Goal: Task Accomplishment & Management: Complete application form

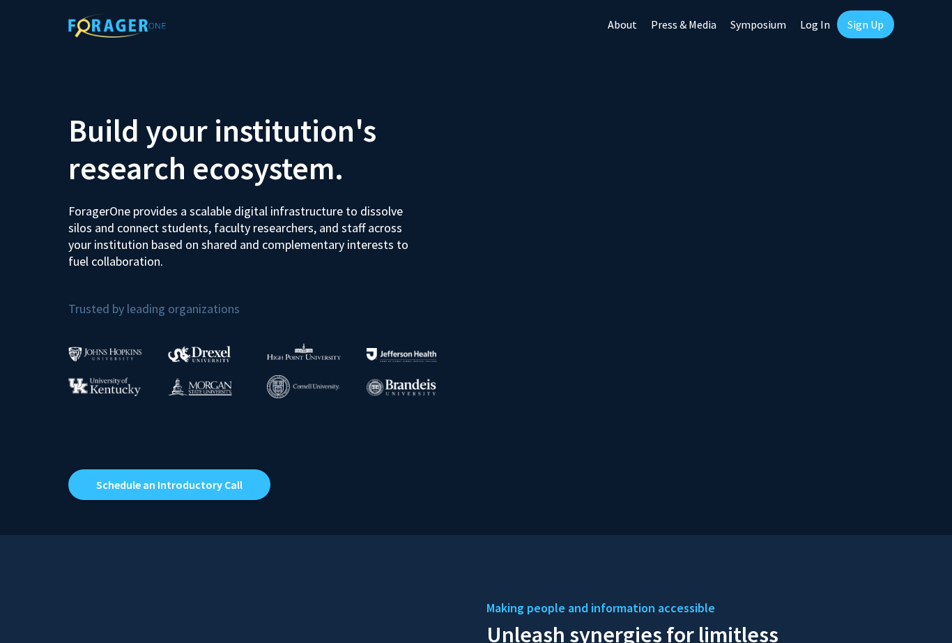
click at [864, 3] on div "Skip navigation About Press & Media Symposium Log In Sign Up" at bounding box center [747, 24] width 293 height 49
click at [869, 34] on link "Sign Up" at bounding box center [865, 24] width 57 height 28
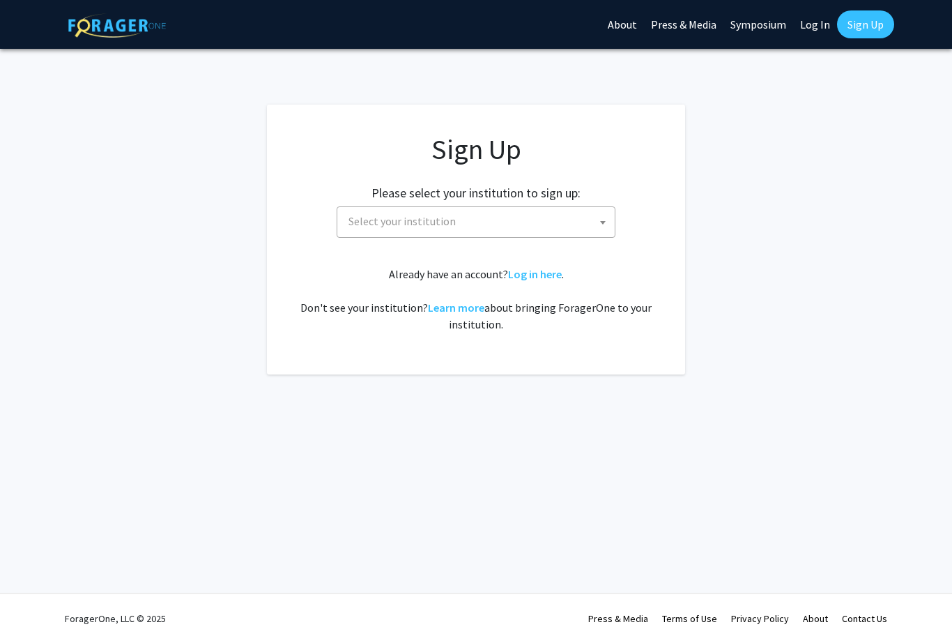
click at [599, 224] on span at bounding box center [603, 222] width 14 height 31
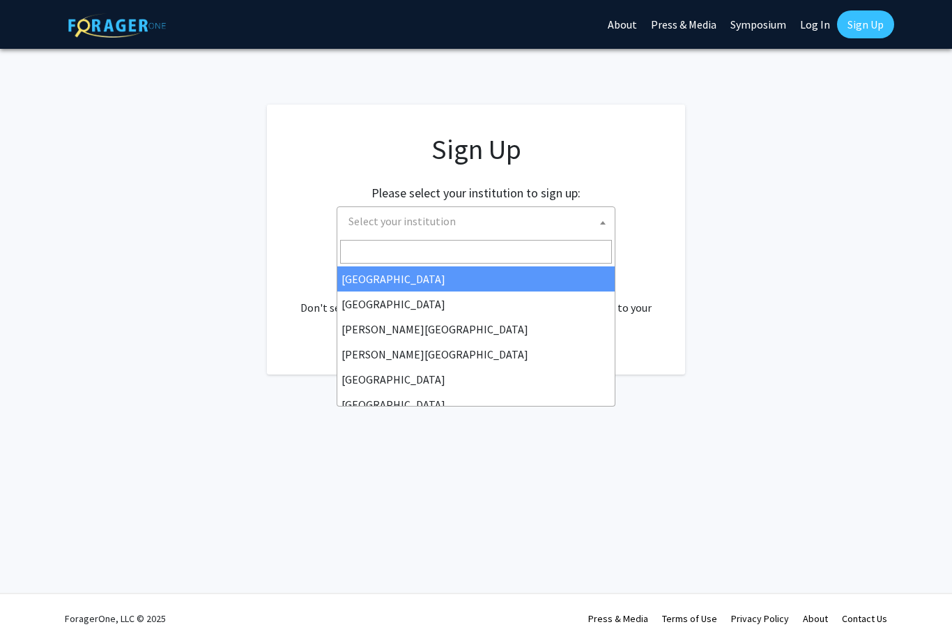
click at [418, 262] on input "Search" at bounding box center [476, 252] width 272 height 24
type input "dre"
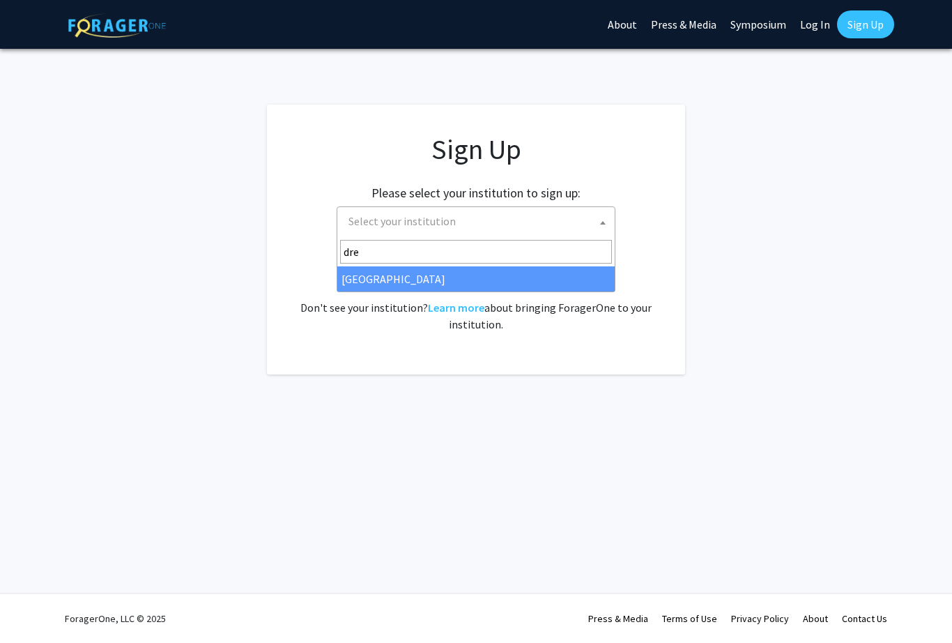
select select "6"
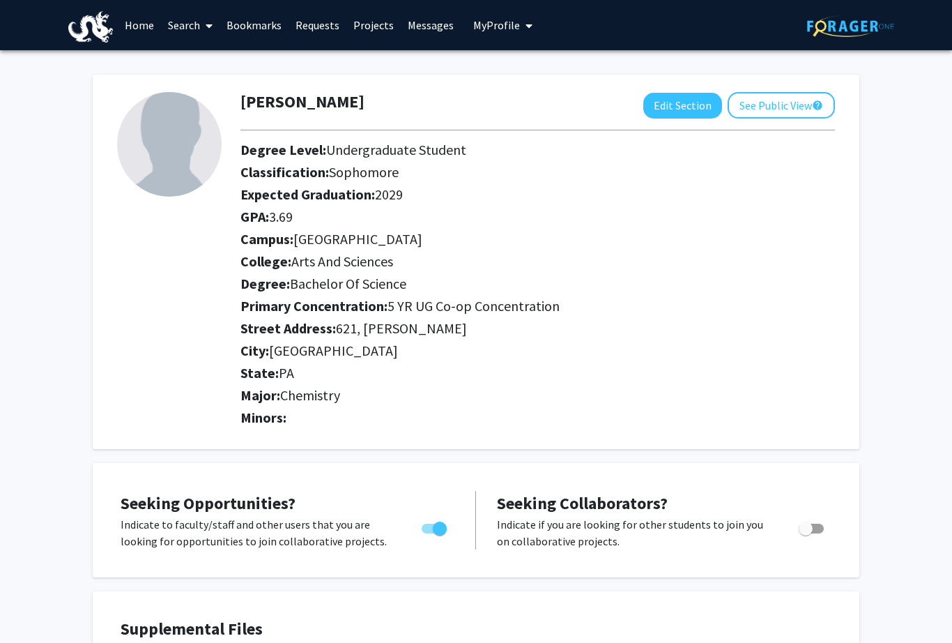
click at [210, 22] on icon at bounding box center [209, 25] width 7 height 11
click at [238, 66] on span "Faculty/Staff" at bounding box center [212, 64] width 102 height 28
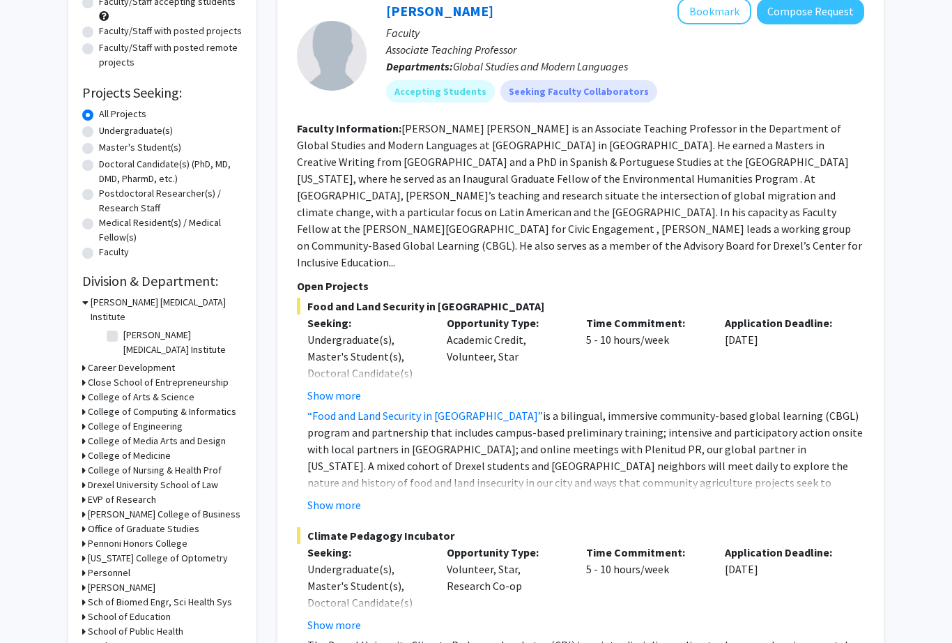
scroll to position [161, 0]
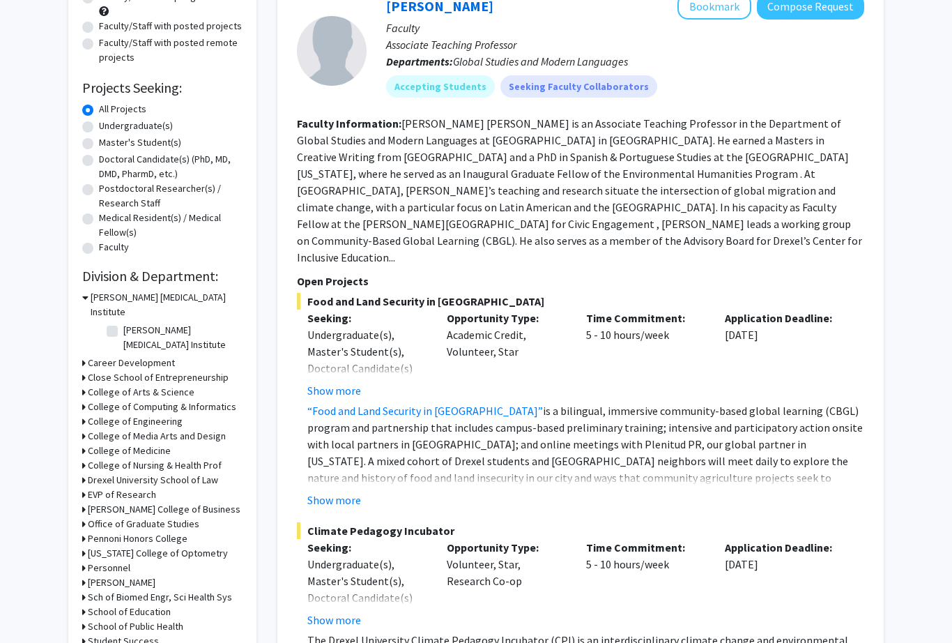
click at [102, 136] on label "Master's Student(s)" at bounding box center [140, 143] width 82 height 15
click at [102, 136] on input "Master's Student(s)" at bounding box center [103, 140] width 9 height 9
radio input "true"
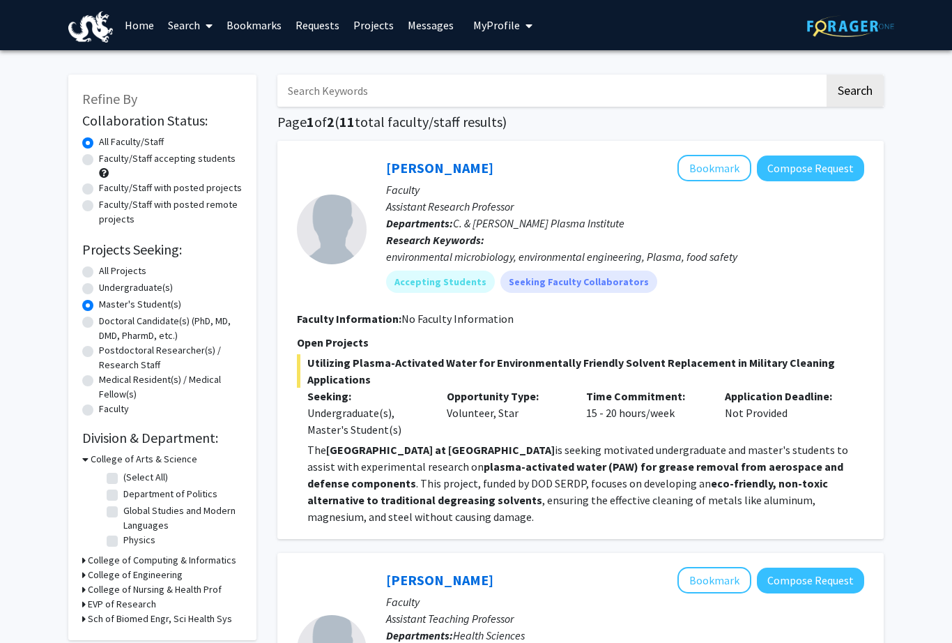
click at [100, 285] on label "Undergraduate(s)" at bounding box center [136, 287] width 74 height 15
click at [100, 285] on input "Undergraduate(s)" at bounding box center [103, 284] width 9 height 9
radio input "true"
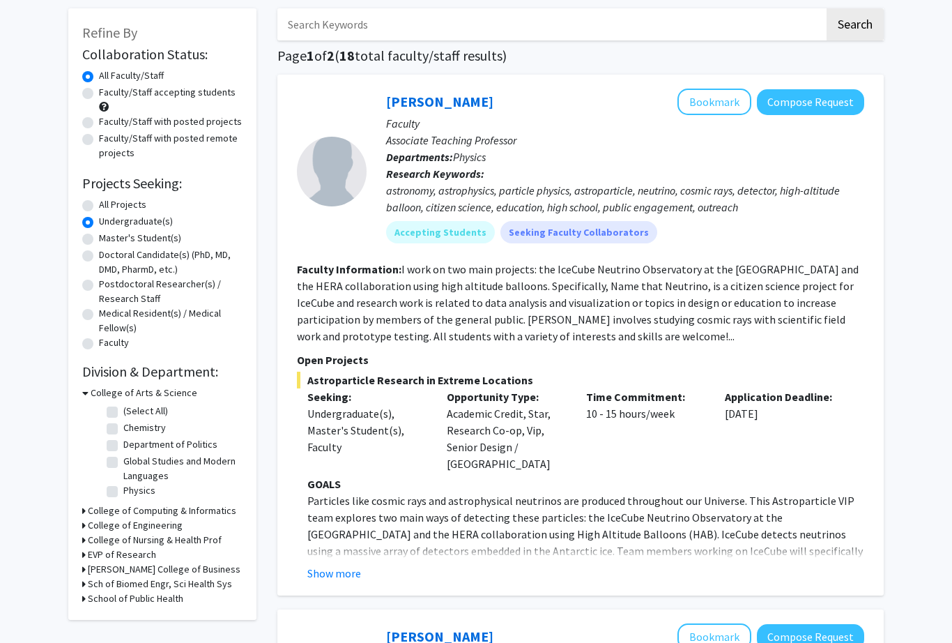
scroll to position [96, 0]
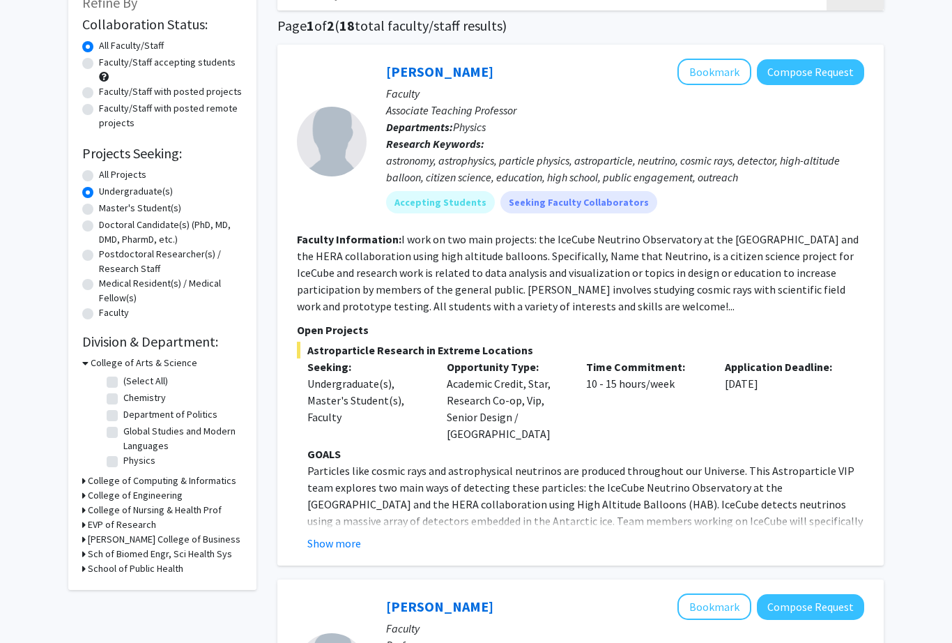
click at [123, 397] on label "Chemistry" at bounding box center [144, 397] width 43 height 15
click at [123, 397] on input "Chemistry" at bounding box center [127, 394] width 9 height 9
checkbox input "true"
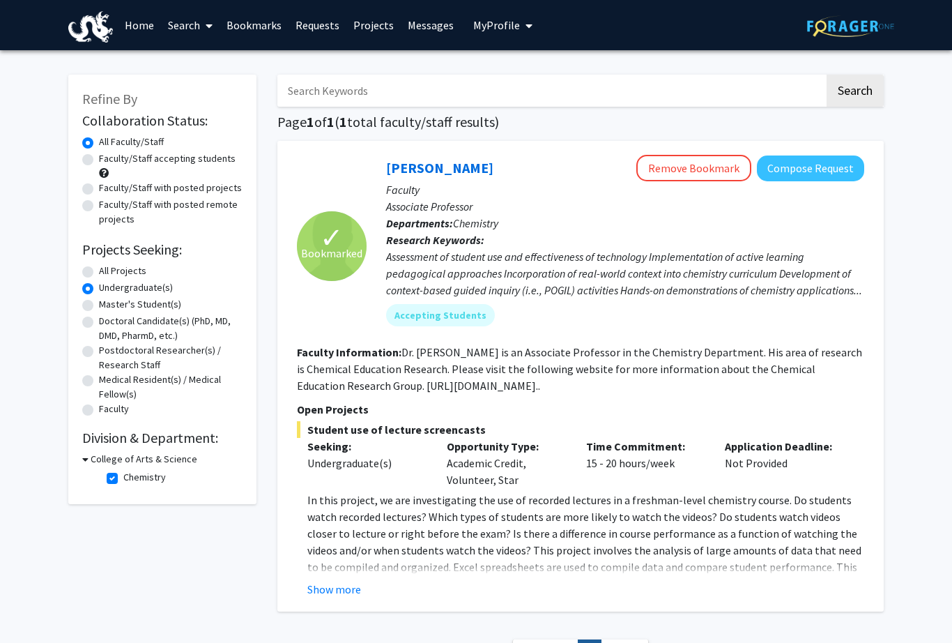
click at [91, 454] on h3 "College of Arts & Science" at bounding box center [144, 459] width 107 height 15
click at [101, 461] on h3 "College of Arts & Science" at bounding box center [141, 459] width 107 height 15
click at [123, 480] on label "Chemistry" at bounding box center [144, 477] width 43 height 15
click at [123, 479] on input "Chemistry" at bounding box center [127, 474] width 9 height 9
checkbox input "false"
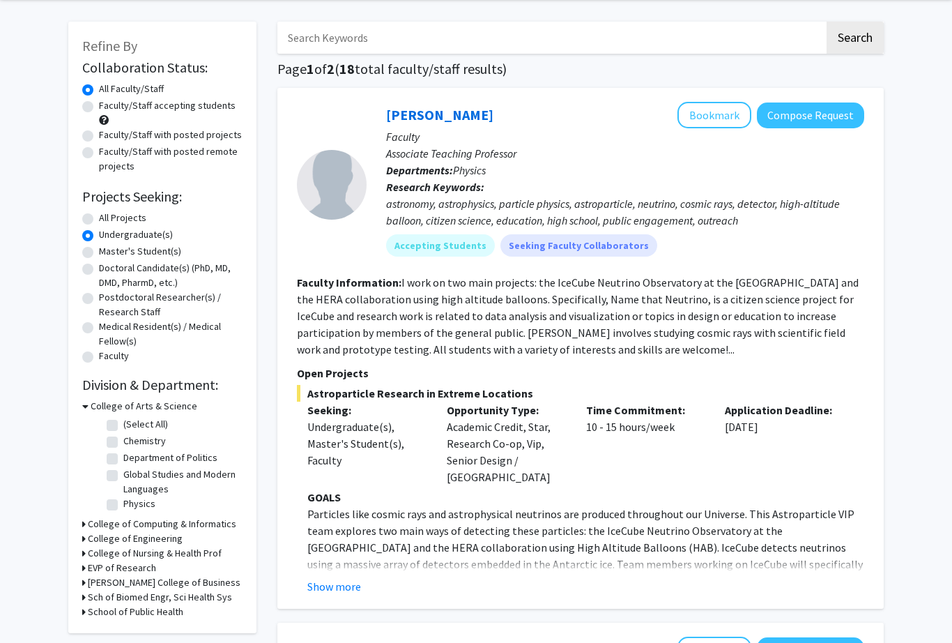
scroll to position [53, 0]
click at [154, 612] on h3 "School of Public Health" at bounding box center [135, 611] width 95 height 15
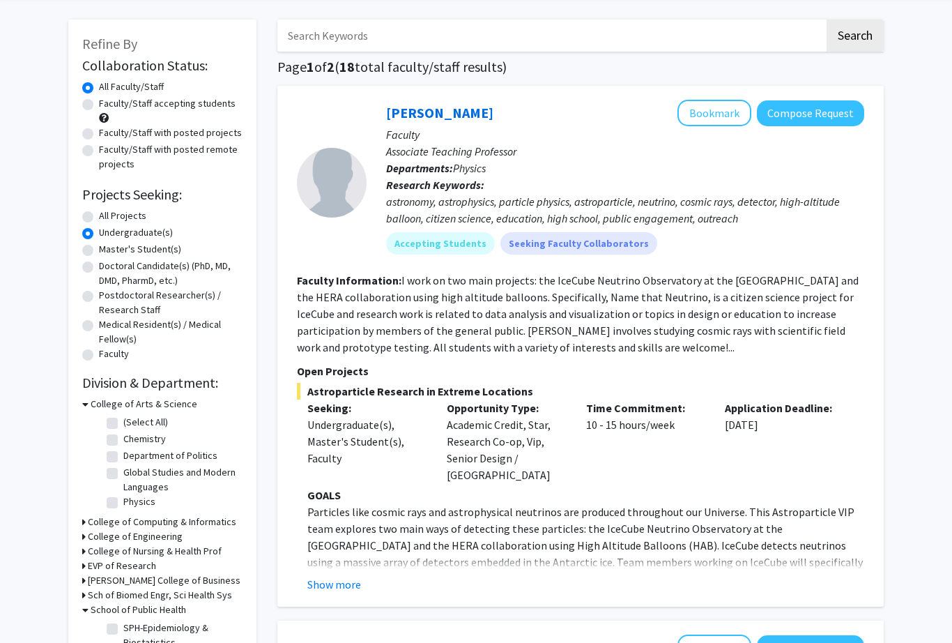
click at [123, 631] on label "SPH-Epidemiology & Biostatistics" at bounding box center [181, 635] width 116 height 29
click at [123, 630] on input "SPH-Epidemiology & Biostatistics" at bounding box center [127, 625] width 9 height 9
checkbox input "true"
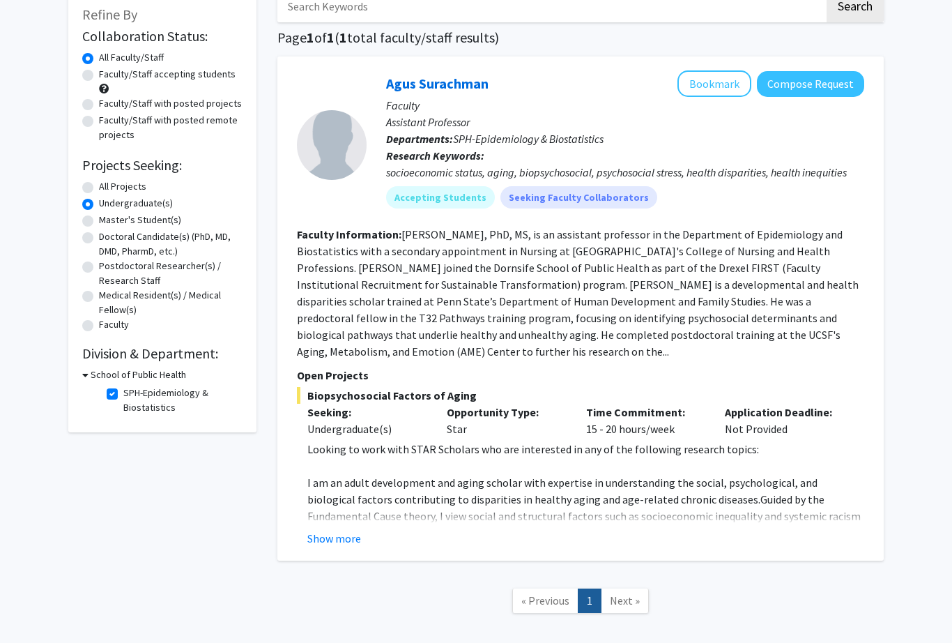
scroll to position [86, 0]
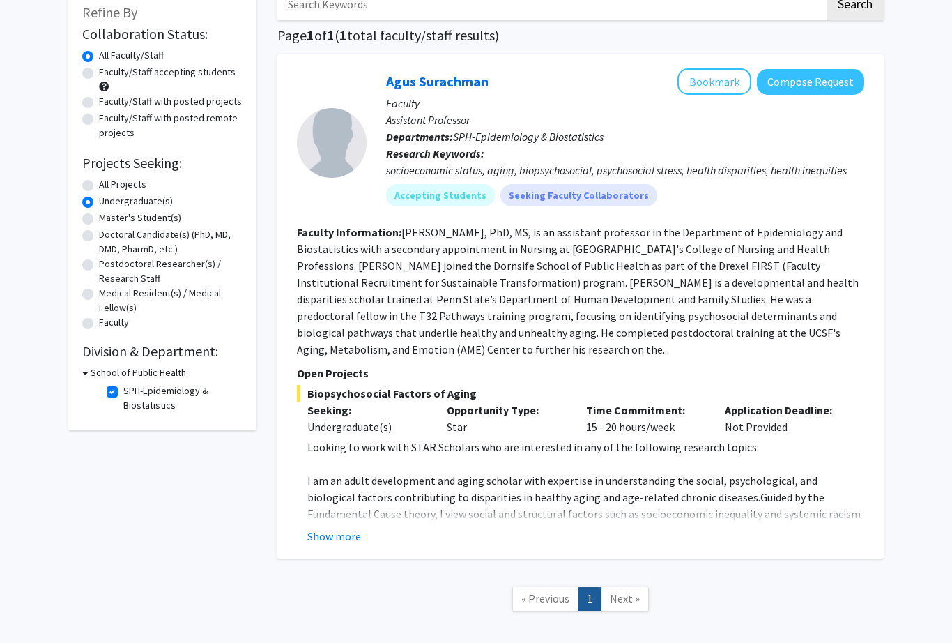
click at [133, 376] on h3 "School of Public Health" at bounding box center [138, 373] width 95 height 15
click at [105, 377] on h3 "School of Public Health" at bounding box center [135, 372] width 95 height 15
click at [101, 374] on h3 "School of Public Health" at bounding box center [138, 372] width 95 height 15
click at [98, 367] on h3 "School of Public Health" at bounding box center [135, 372] width 95 height 15
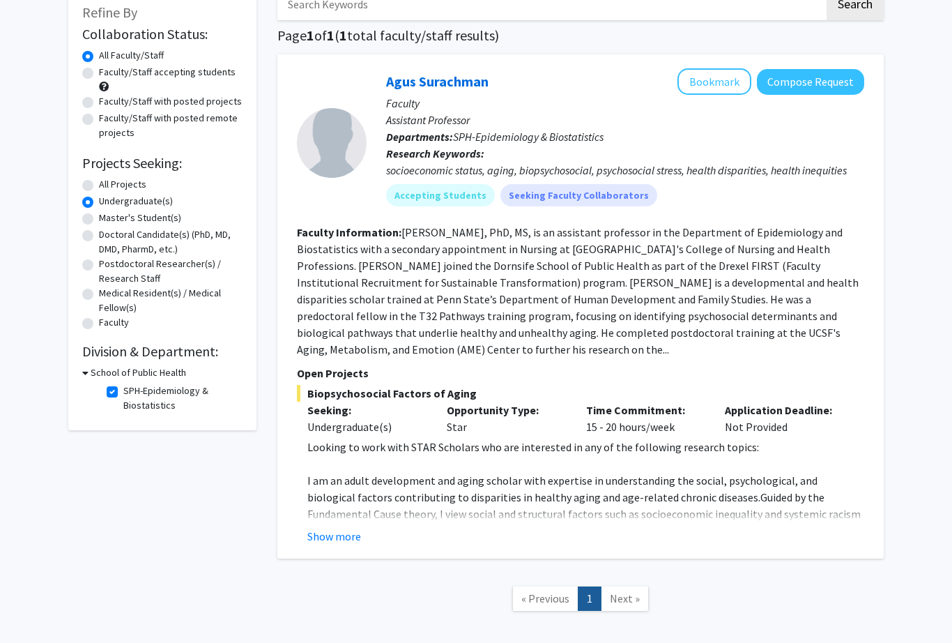
click at [123, 393] on label "SPH-Epidemiology & Biostatistics" at bounding box center [181, 397] width 116 height 29
click at [123, 392] on input "SPH-Epidemiology & Biostatistics" at bounding box center [127, 387] width 9 height 9
checkbox input "false"
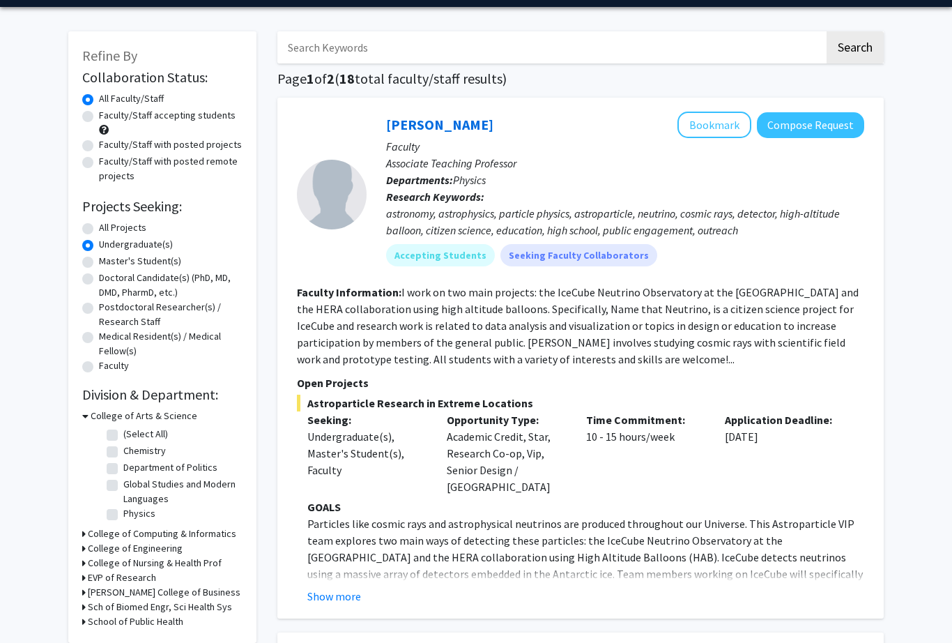
scroll to position [58, 0]
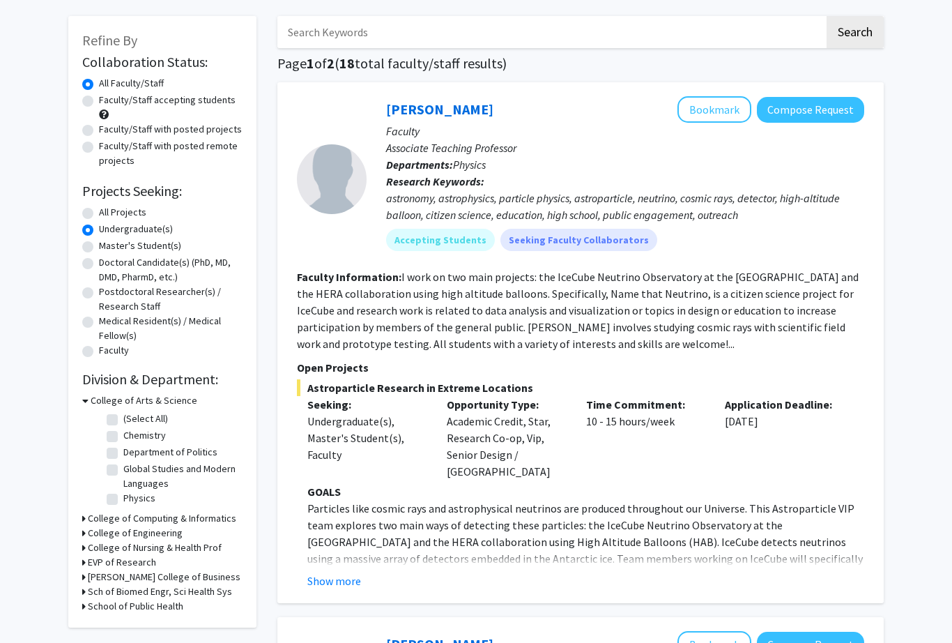
click at [337, 573] on button "Show more" at bounding box center [334, 581] width 54 height 17
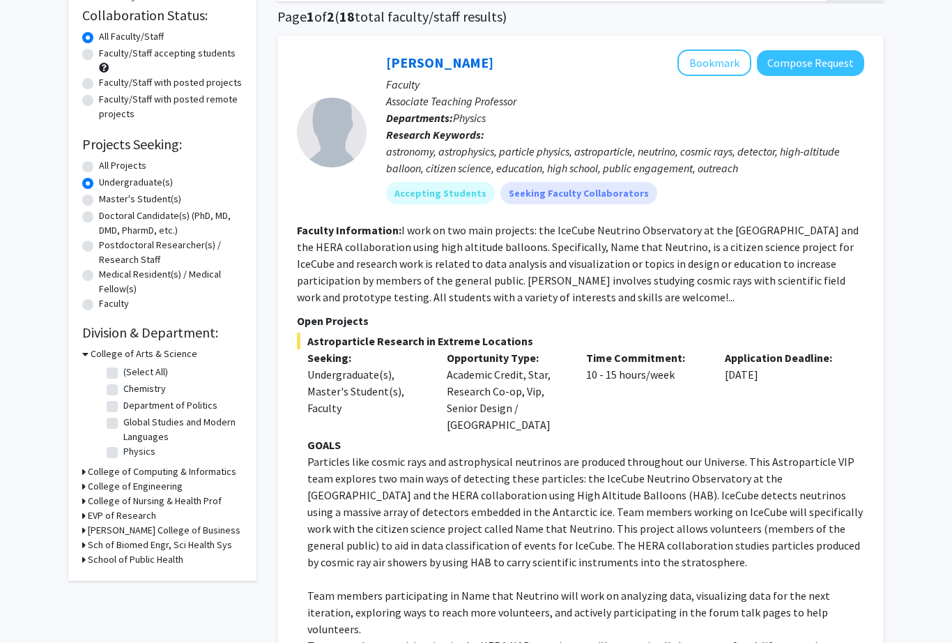
scroll to position [112, 0]
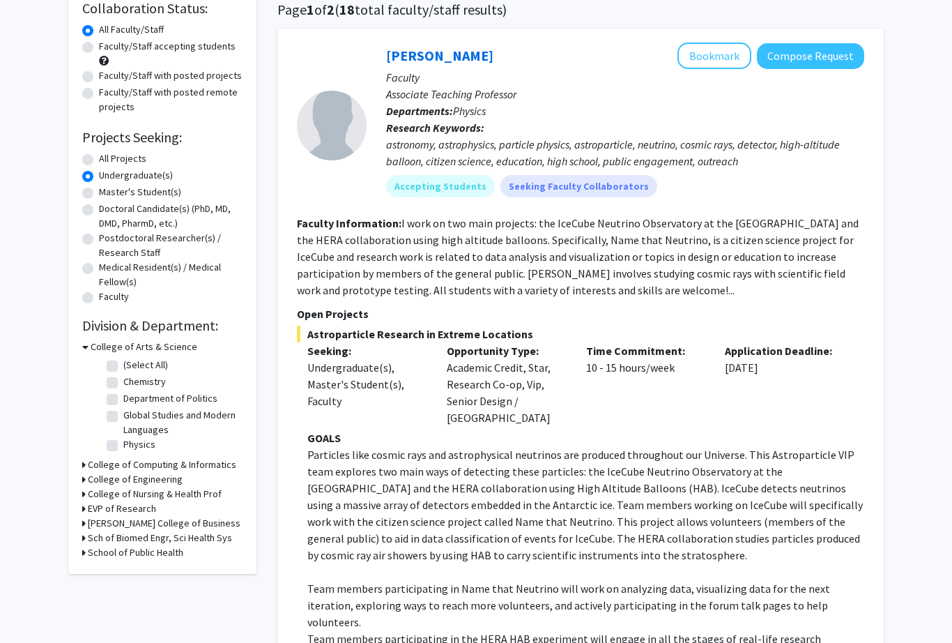
click at [133, 554] on h3 "School of Public Health" at bounding box center [135, 552] width 95 height 15
click at [123, 575] on label "SPH-Epidemiology & Biostatistics" at bounding box center [181, 577] width 116 height 29
click at [123, 572] on input "SPH-Epidemiology & Biostatistics" at bounding box center [127, 567] width 9 height 9
checkbox input "true"
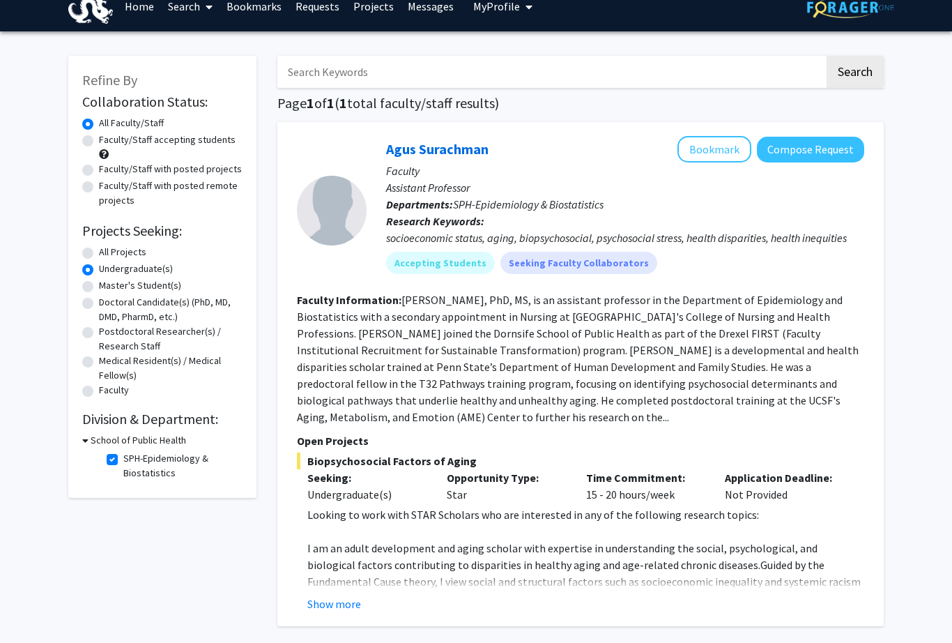
scroll to position [21, 0]
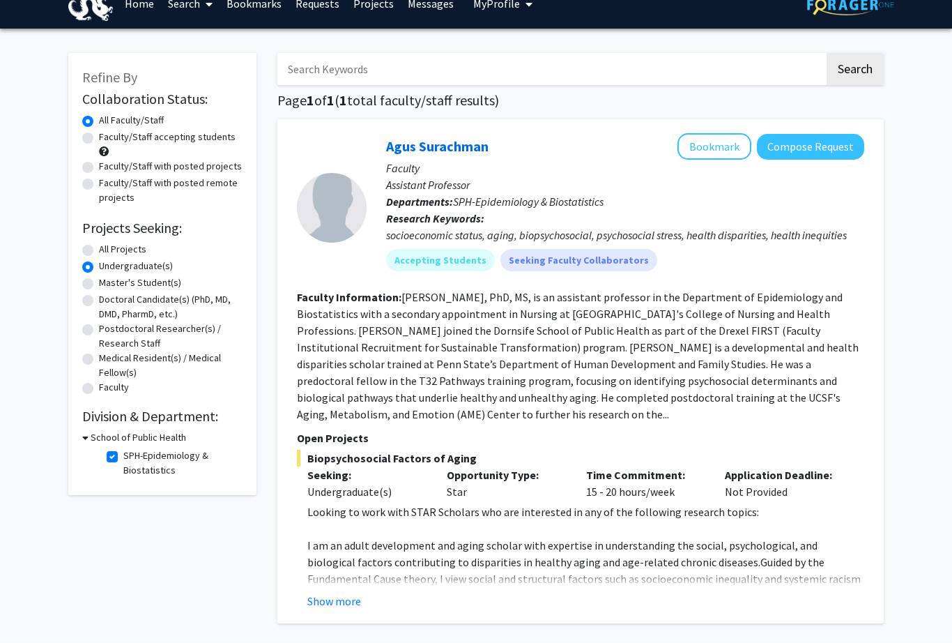
click at [354, 602] on button "Show more" at bounding box center [334, 601] width 54 height 17
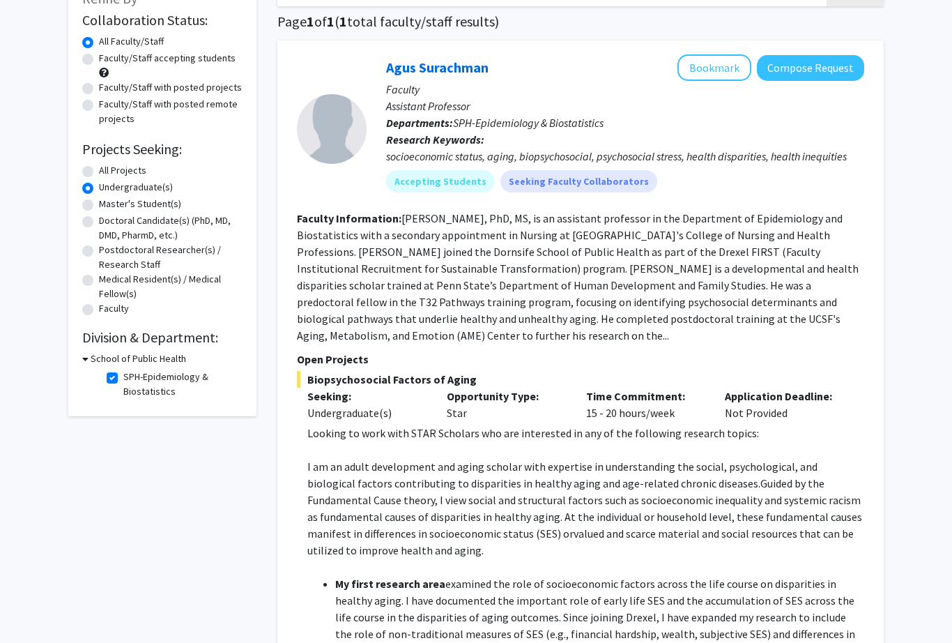
scroll to position [59, 0]
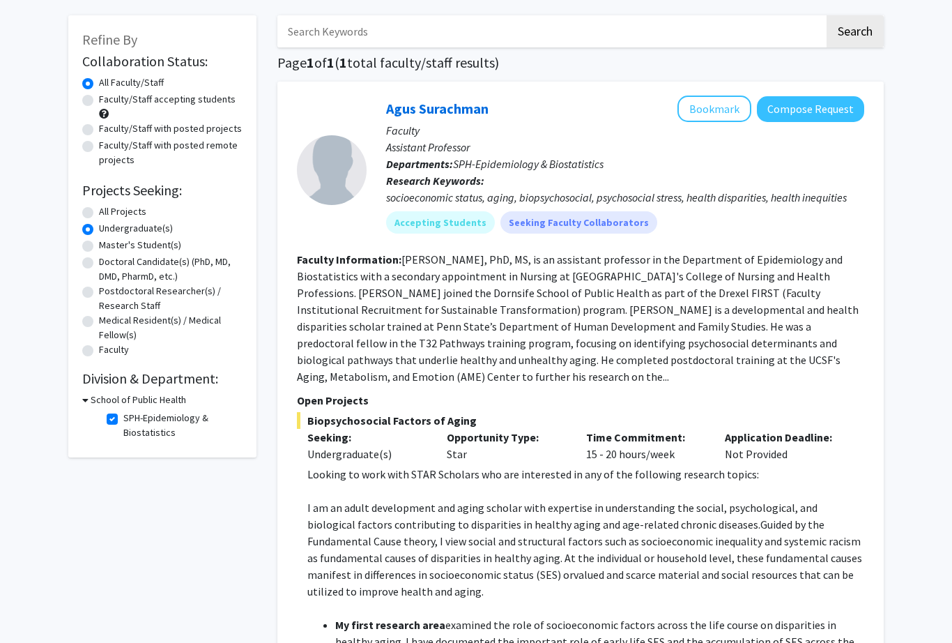
click at [154, 401] on h3 "School of Public Health" at bounding box center [138, 399] width 95 height 15
click at [135, 402] on h3 "School of Public Health" at bounding box center [135, 399] width 95 height 15
click at [123, 421] on label "SPH-Epidemiology & Biostatistics" at bounding box center [181, 425] width 116 height 29
click at [123, 420] on input "SPH-Epidemiology & Biostatistics" at bounding box center [127, 415] width 9 height 9
checkbox input "false"
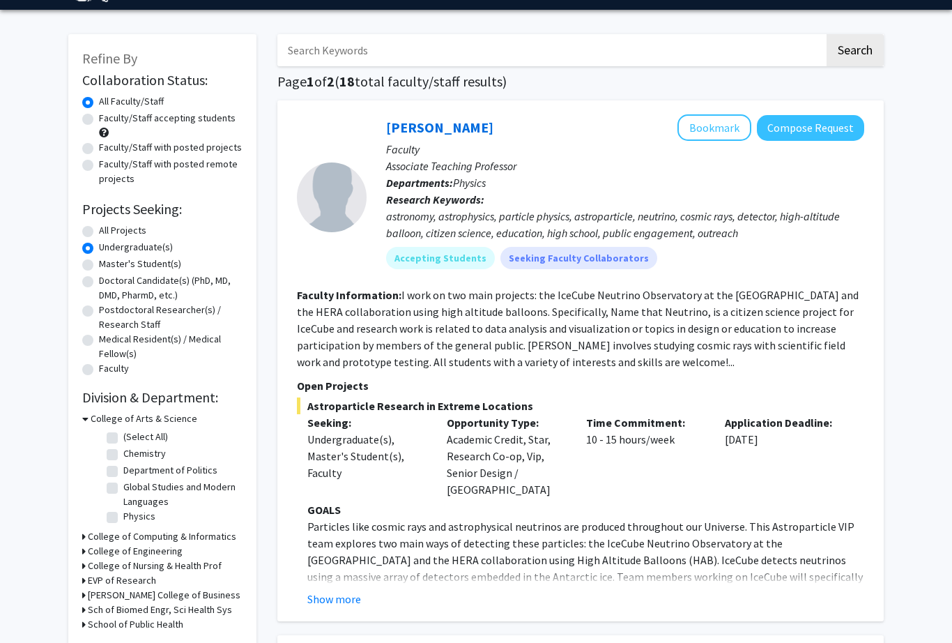
scroll to position [49, 0]
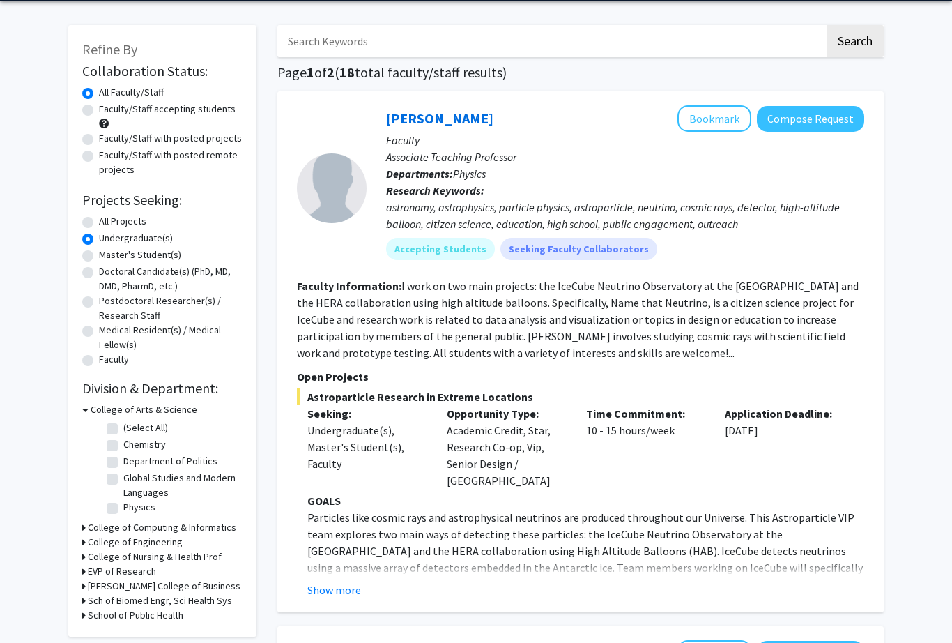
click at [146, 561] on h3 "College of Nursing & Health Prof" at bounding box center [155, 556] width 134 height 15
click at [123, 608] on label "Health Sciences" at bounding box center [156, 608] width 67 height 15
click at [123, 608] on input "Health Sciences" at bounding box center [127, 605] width 9 height 9
checkbox input "true"
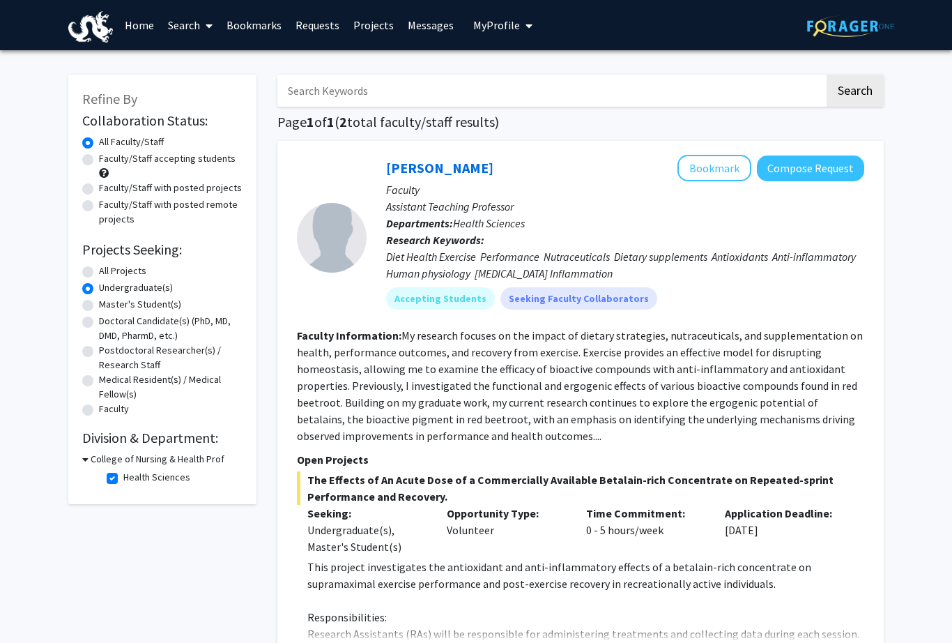
click at [824, 168] on button "Compose Request" at bounding box center [810, 168] width 107 height 26
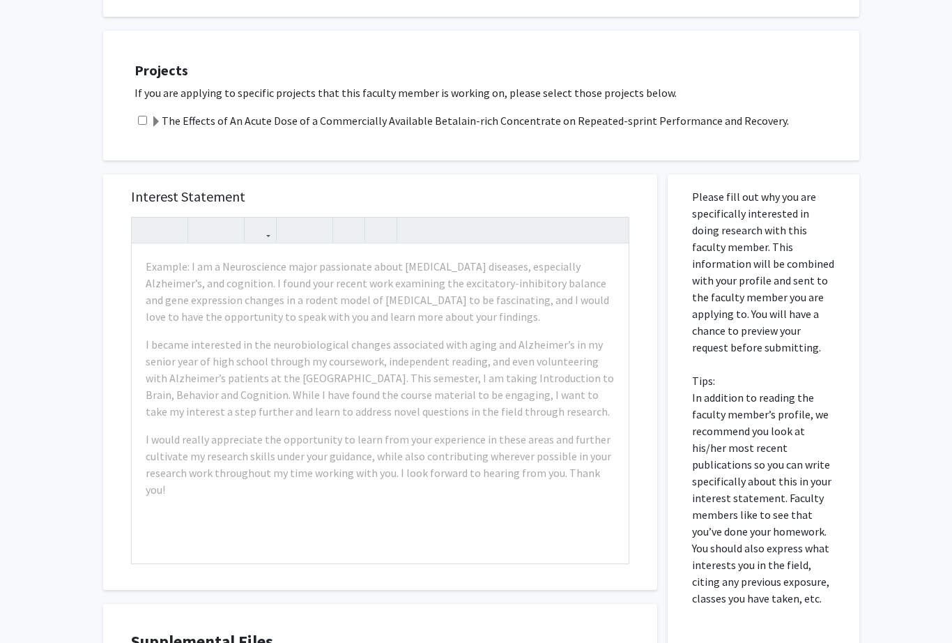
scroll to position [684, 0]
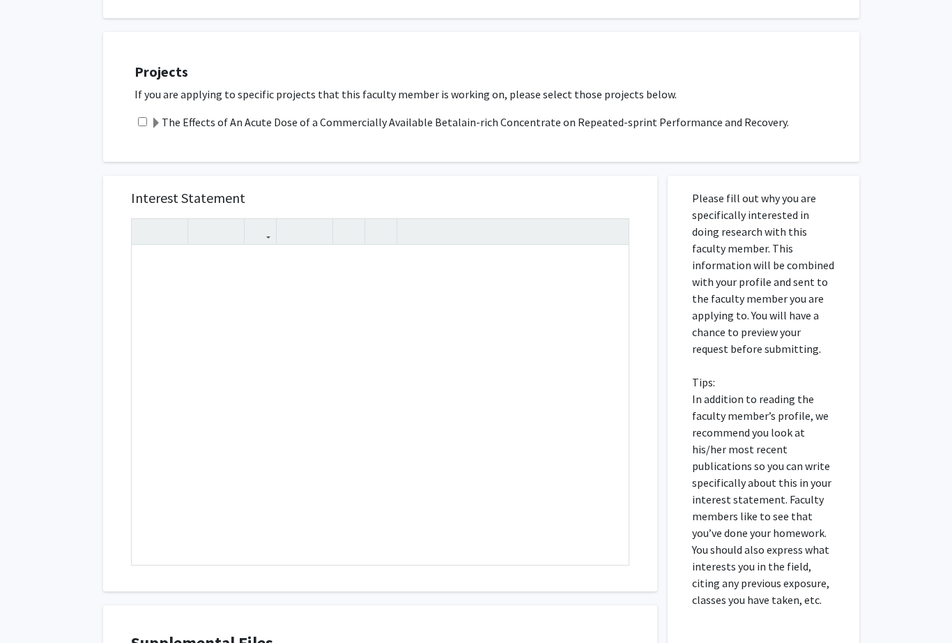
click at [102, 413] on div "Interest Statement Insert link Remove link Supplemental Files File Name Uploade…" at bounding box center [380, 477] width 575 height 630
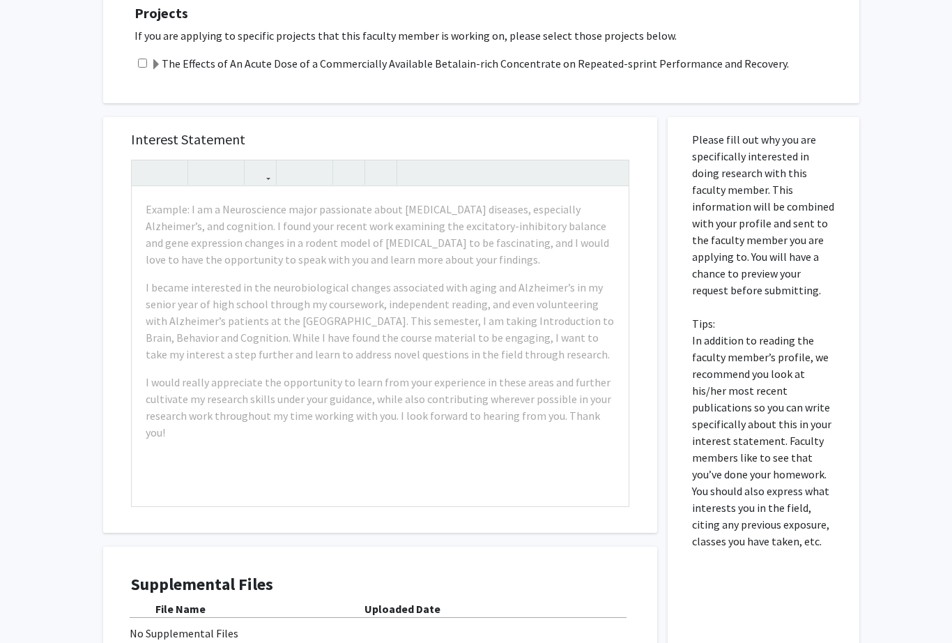
scroll to position [744, 0]
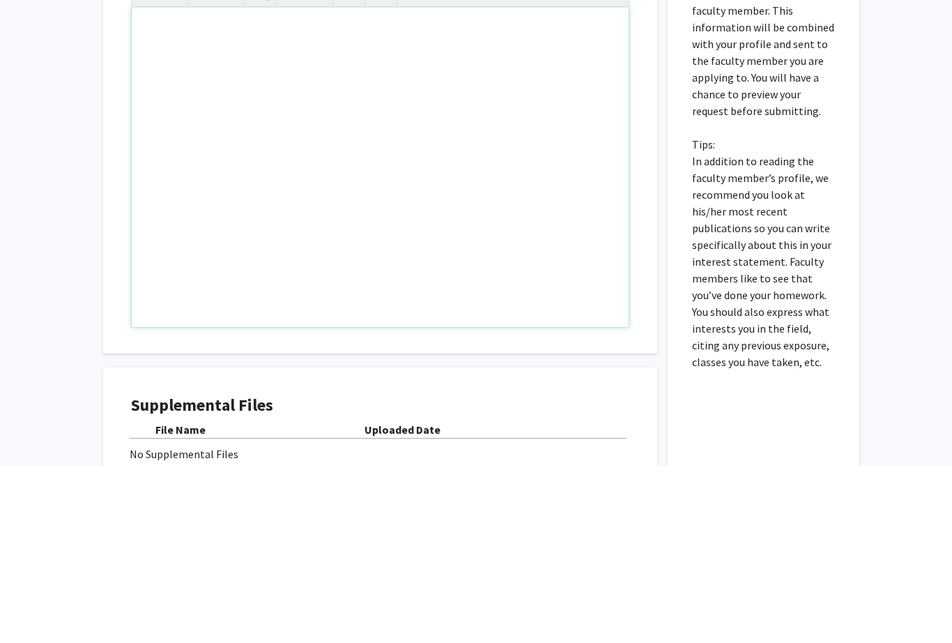
click at [160, 185] on div "Note to users with screen readers: Please press Alt+0 or Option+0 to deactivate…" at bounding box center [380, 344] width 497 height 319
paste div "Note to users with screen readers: Please press Alt+0 or Option+0 to deactivate…"
type textarea "<l>I do s Ametconse adipi elitseddoe tempo inc utlaboreetdo ma aliquaeni admini…"
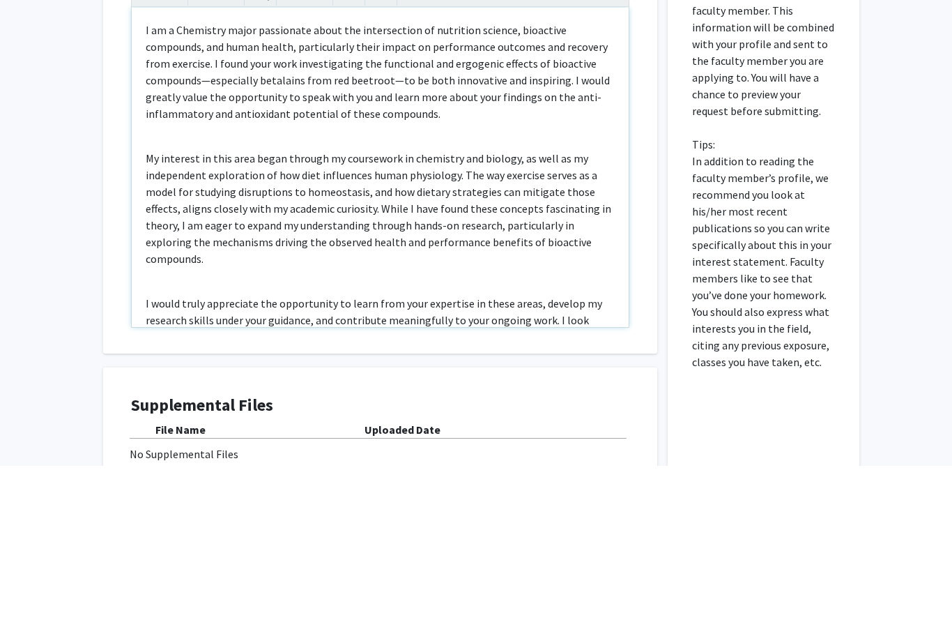
click at [330, 199] on p "I am a Chemistry major passionate about the intersection of nutrition science, …" at bounding box center [380, 249] width 469 height 100
click at [581, 199] on p "I am a Chemistry major passionate about the intersection of nutrition science, …" at bounding box center [380, 249] width 469 height 100
click at [321, 199] on p "I am a Chemistry major passionate about the intersection of nutrition science, …" at bounding box center [380, 249] width 469 height 100
click at [307, 199] on p "I am a Chemistry major passionate about the intersection of nutrition science, …" at bounding box center [380, 249] width 469 height 100
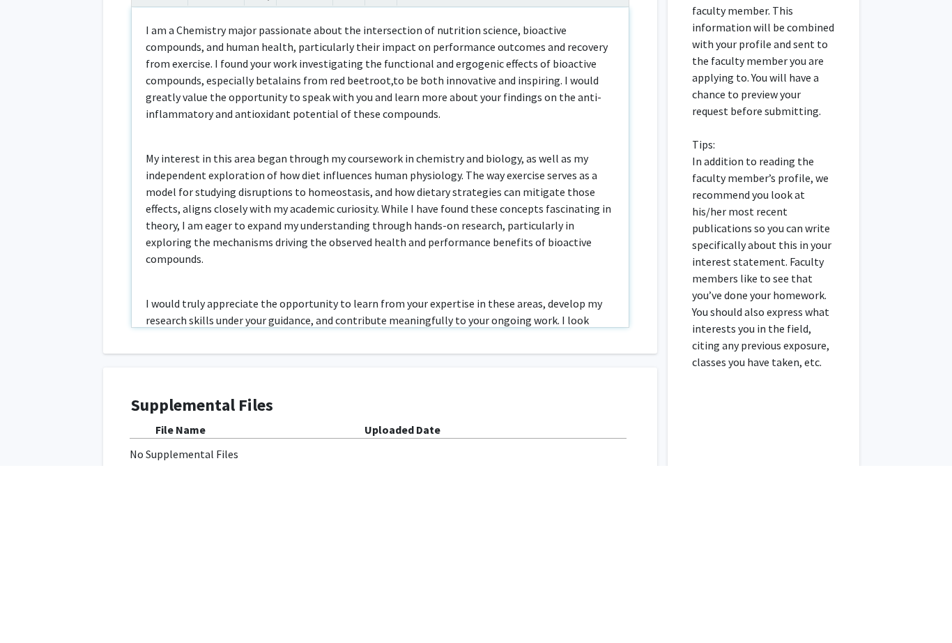
click at [328, 199] on p "I am a Chemistry major passionate about the intersection of nutrition science, …" at bounding box center [380, 249] width 469 height 100
type textarea "<p>I am a Chemistry major passionate about the intersection of nutrition scienc…"
click at [220, 199] on p "I am a Chemistry major passionate about the intersection of nutrition science, …" at bounding box center [380, 249] width 469 height 100
click at [253, 328] on p "My interest in this area began through my coursework in chemistry and biology, …" at bounding box center [380, 386] width 469 height 117
click at [361, 328] on p "My interest in this area began through my coursework in chemistry and biology, …" at bounding box center [380, 386] width 469 height 117
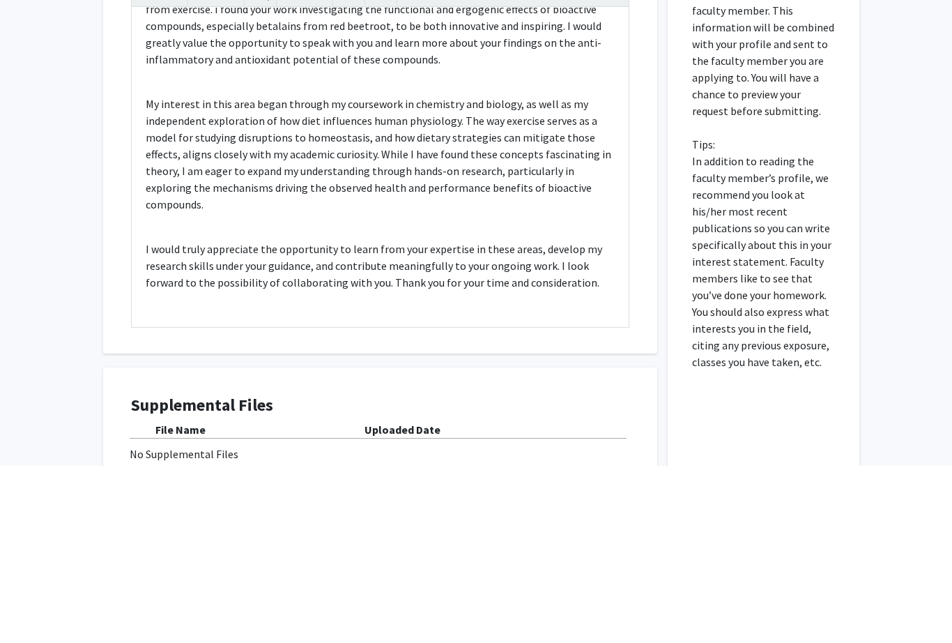
scroll to position [862, 0]
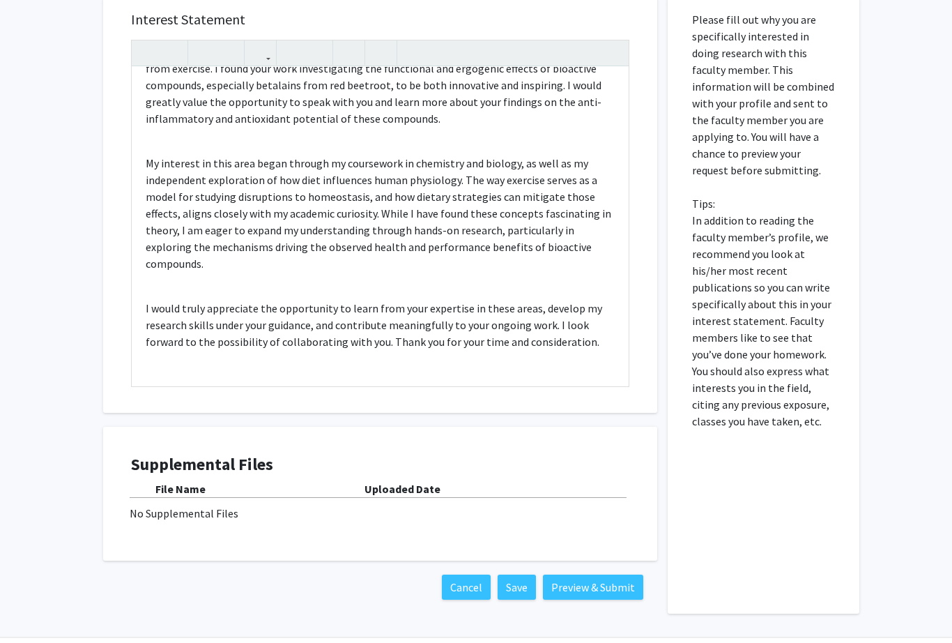
click at [608, 581] on button "Preview & Submit" at bounding box center [593, 587] width 100 height 25
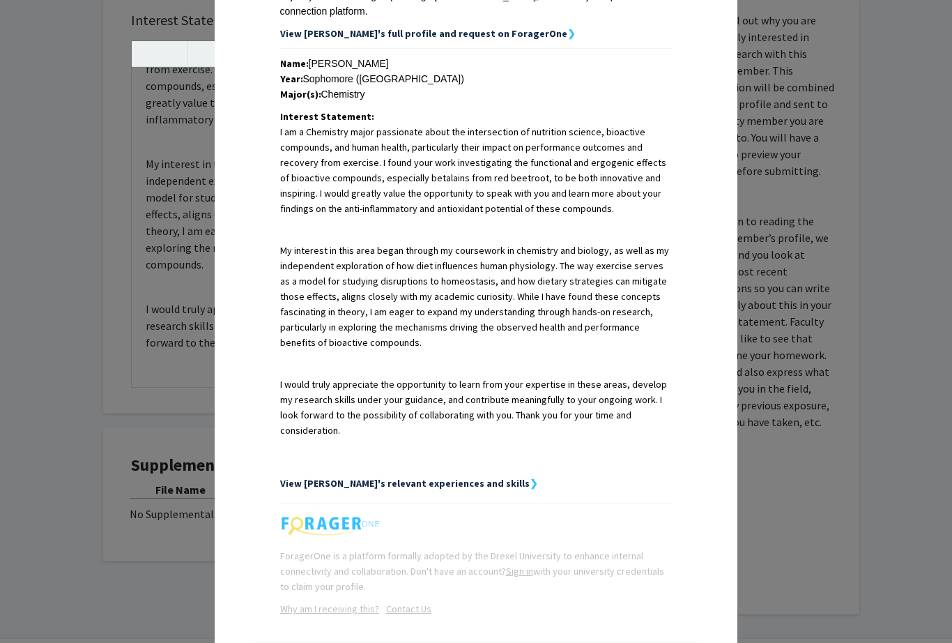
scroll to position [272, 0]
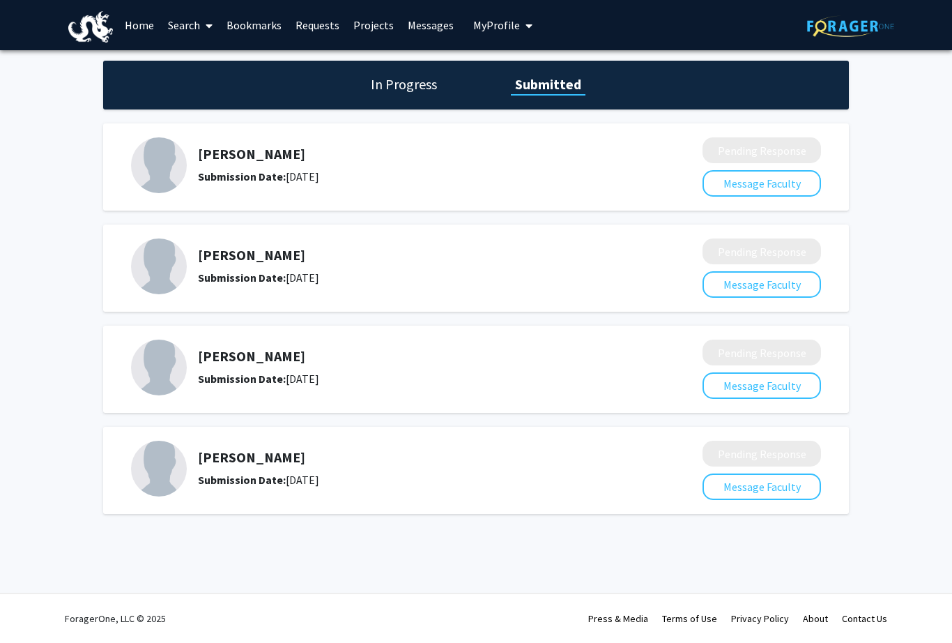
scroll to position [783, 0]
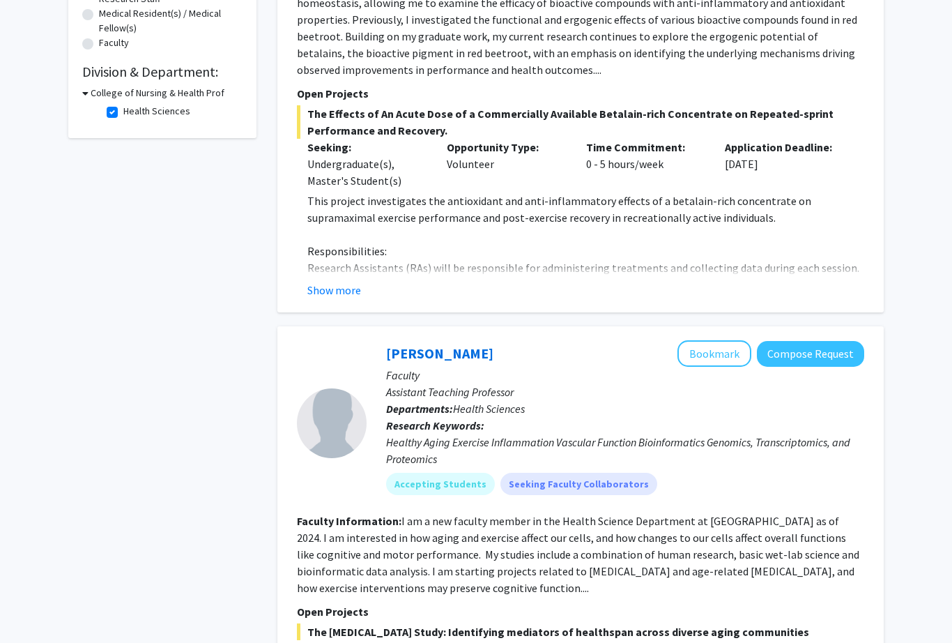
scroll to position [346, 0]
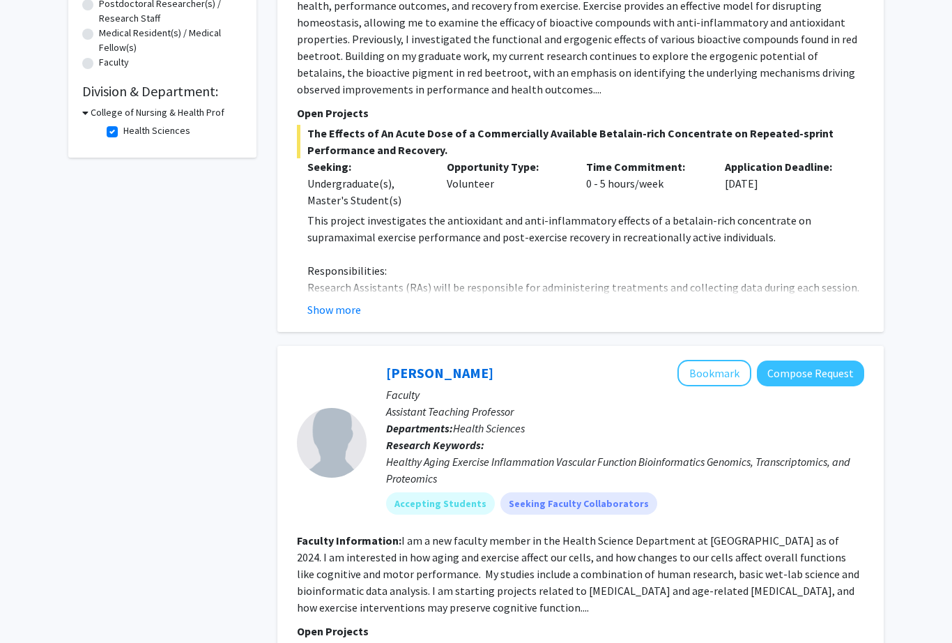
click at [832, 377] on button "Compose Request" at bounding box center [810, 373] width 107 height 26
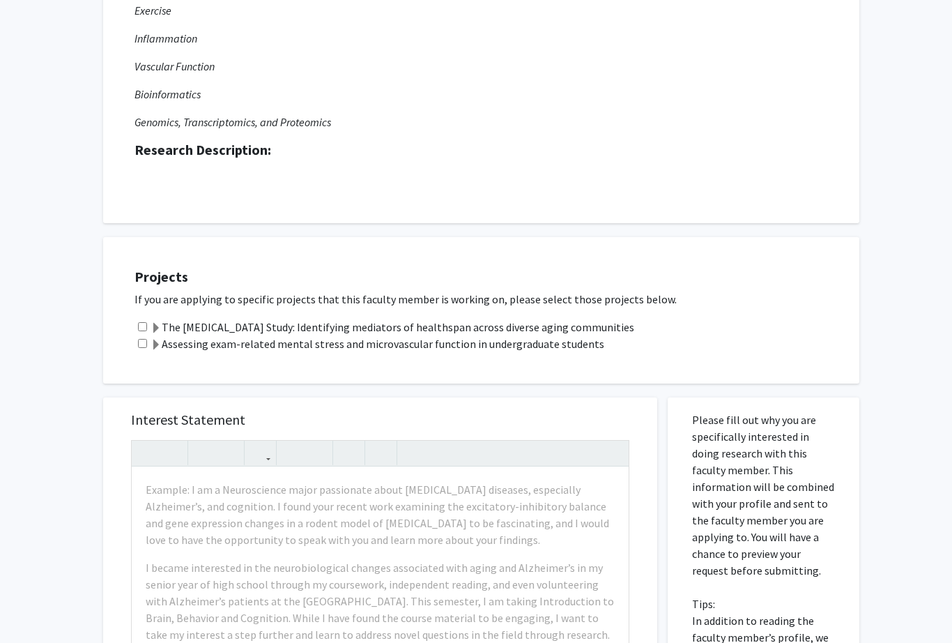
scroll to position [219, 0]
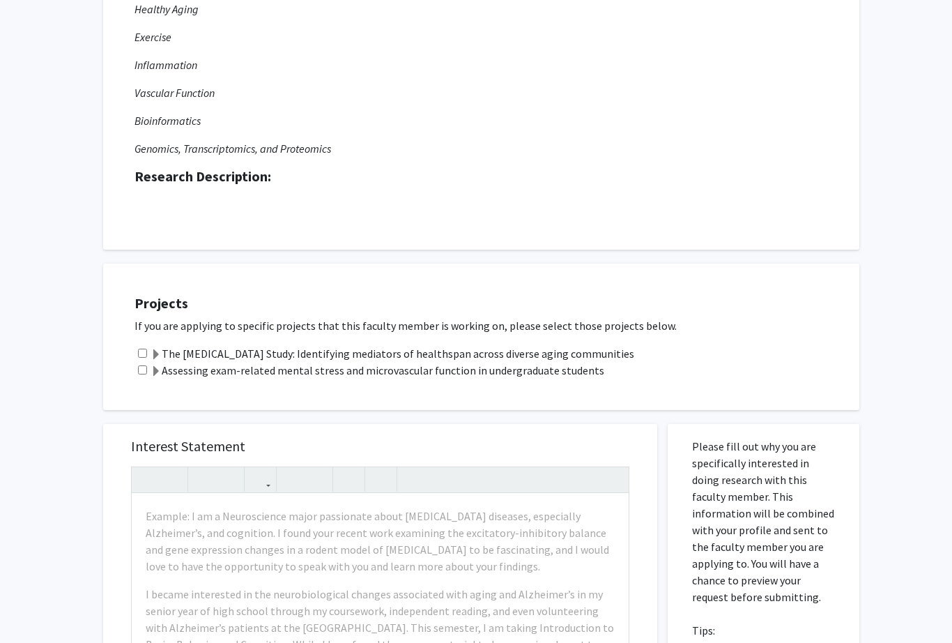
click at [501, 354] on label "The [MEDICAL_DATA] Study: Identifying mediators of healthspan across diverse ag…" at bounding box center [393, 353] width 484 height 17
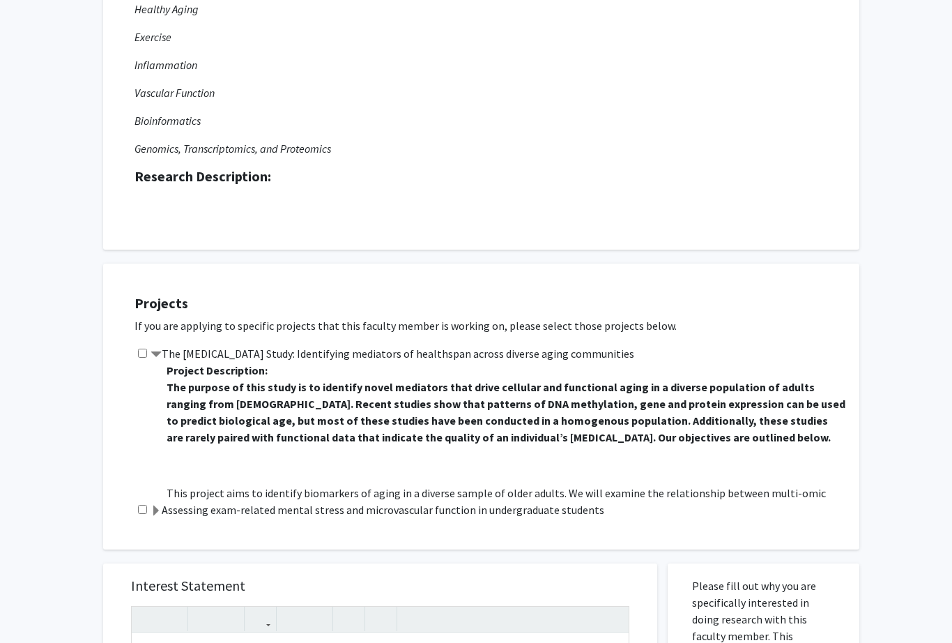
click at [153, 349] on span at bounding box center [156, 354] width 11 height 11
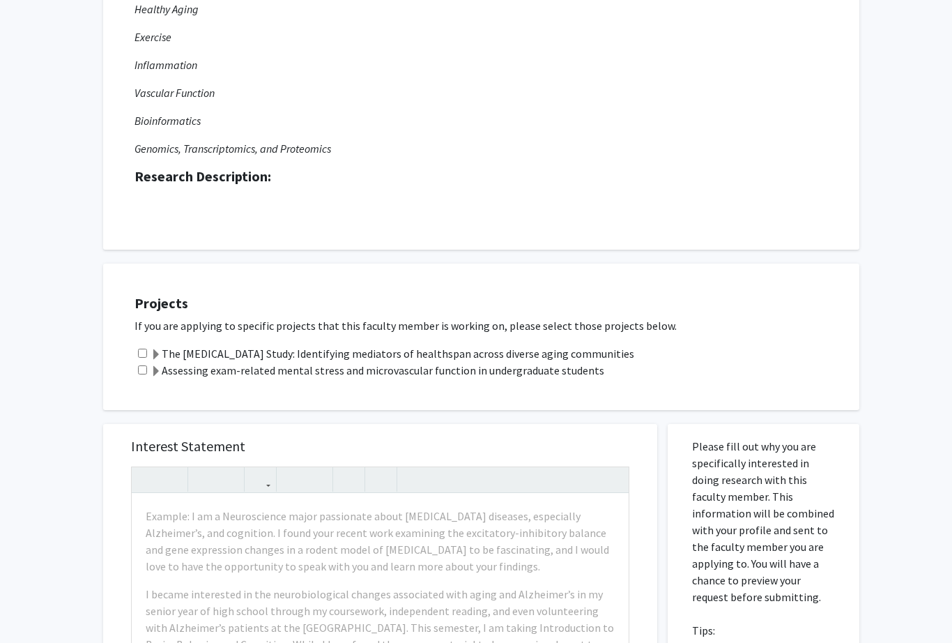
click at [207, 349] on label "The [MEDICAL_DATA] Study: Identifying mediators of healthspan across diverse ag…" at bounding box center [393, 353] width 484 height 17
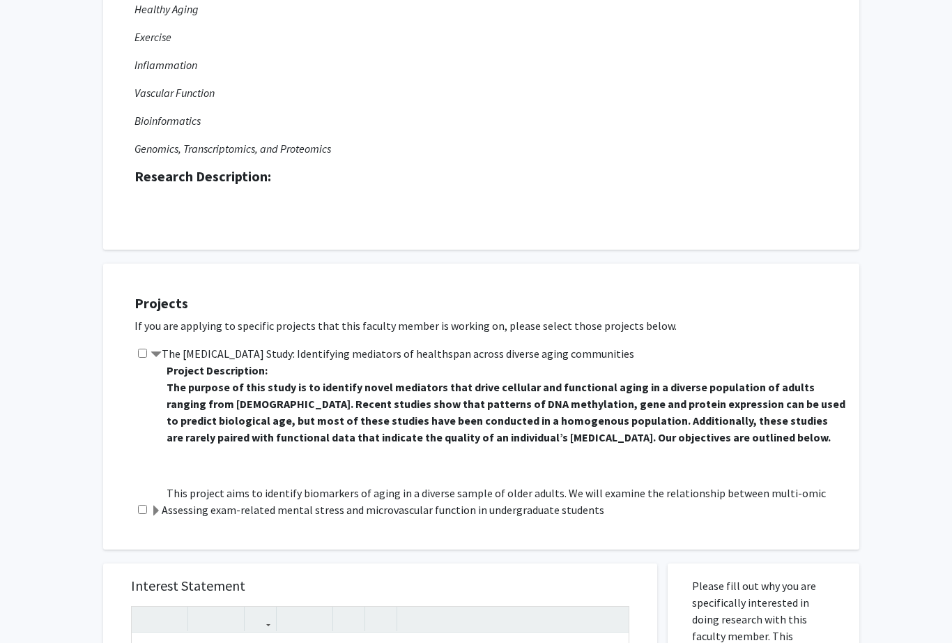
click at [144, 355] on input "checkbox" at bounding box center [142, 352] width 9 height 9
checkbox input "true"
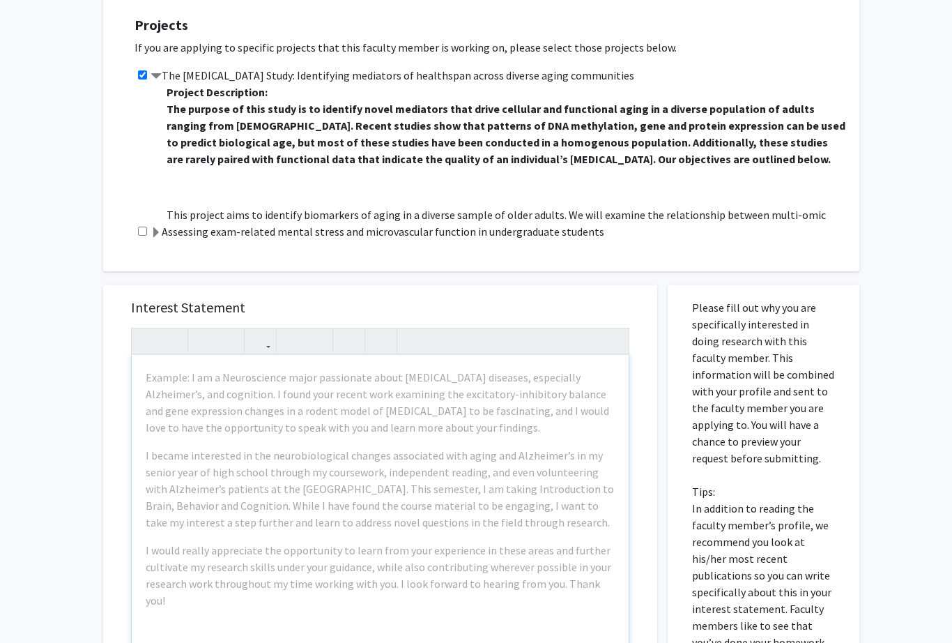
scroll to position [536, 0]
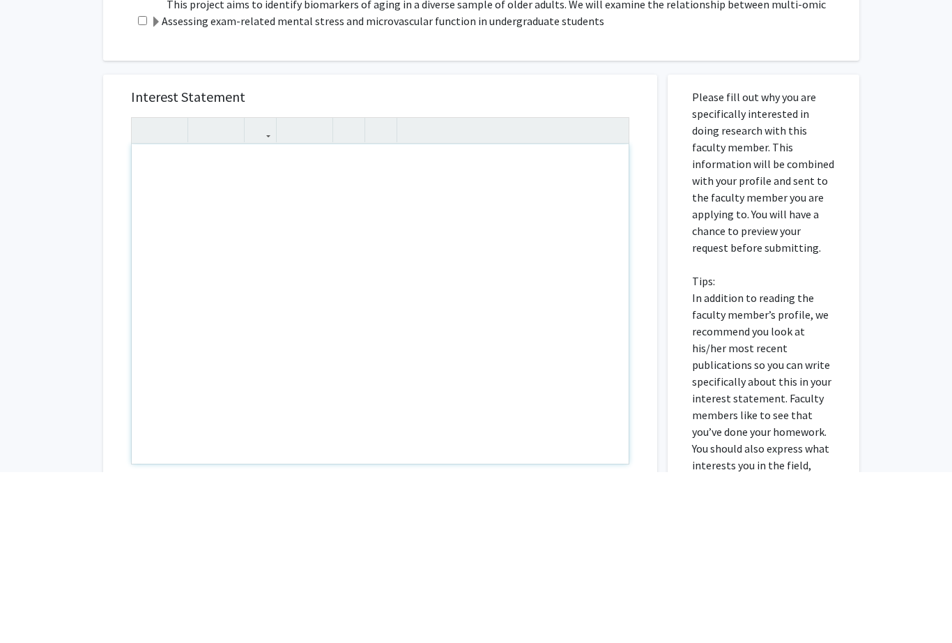
click at [154, 316] on div "Note to users with screen readers: Please press Alt+0 or Option+0 to deactivate…" at bounding box center [380, 475] width 497 height 319
click at [150, 316] on div "Note to users with screen readers: Please press Alt+0 or Option+0 to deactivate…" at bounding box center [380, 475] width 497 height 319
paste div "Note to users with screen readers: Please press Alt+0 or Option+0 to deactivate…"
type textarea "<l>I do s Ametconse adipi elitseddoe tempo inc utlaboreet doloremagn aliquaenim…"
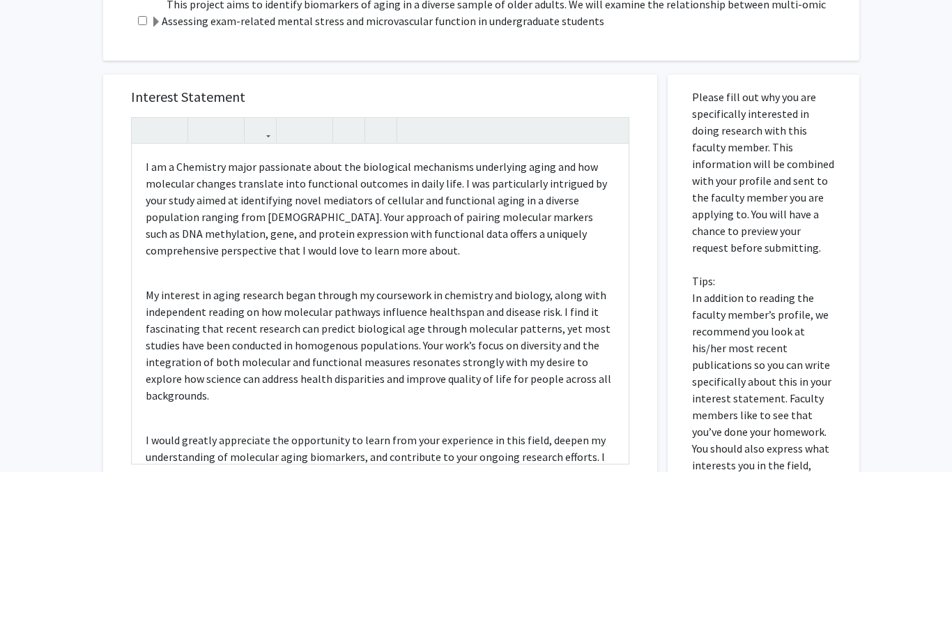
scroll to position [707, 0]
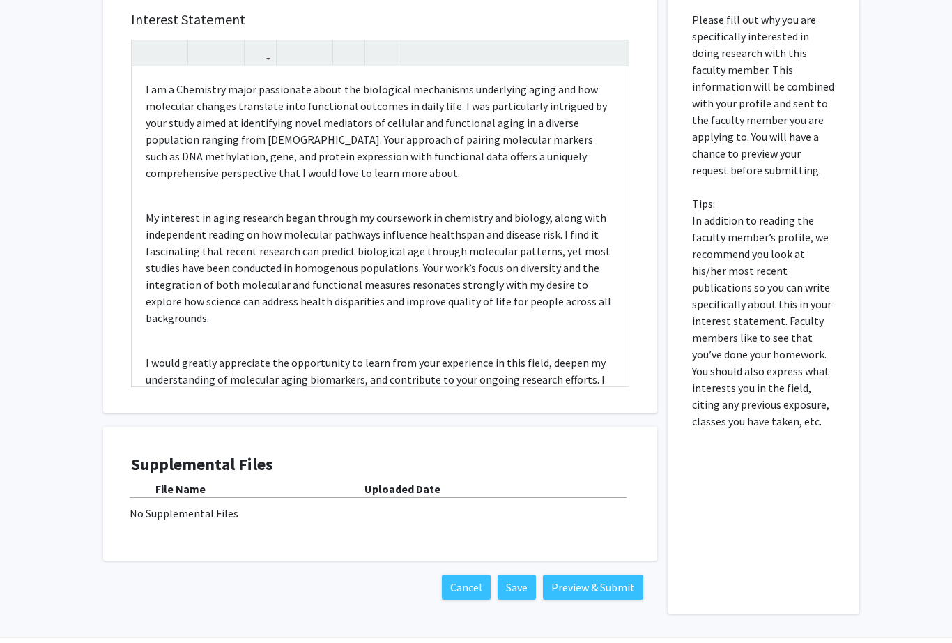
click at [626, 585] on button "Preview & Submit" at bounding box center [593, 587] width 100 height 25
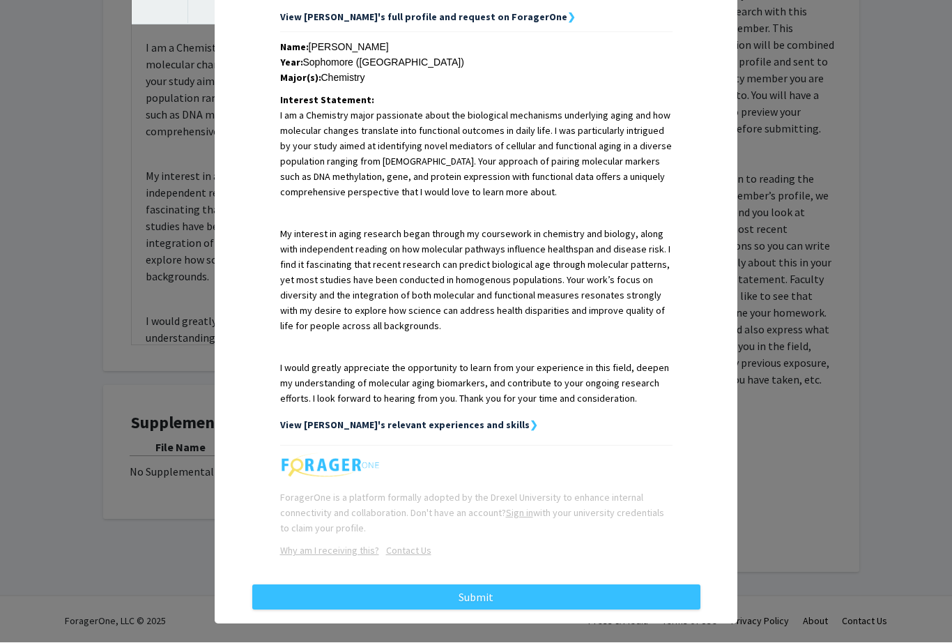
scroll to position [288, 0]
click at [592, 590] on button "Submit" at bounding box center [476, 597] width 448 height 25
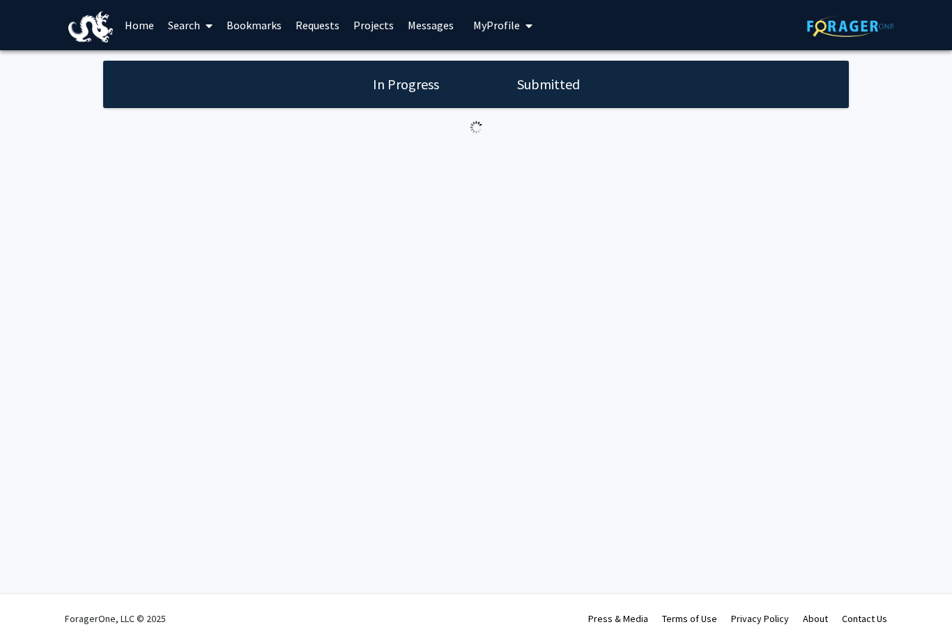
click at [585, 583] on div "Skip navigation Home Search Bookmarks Requests Projects Messages My Profile [PE…" at bounding box center [476, 321] width 952 height 643
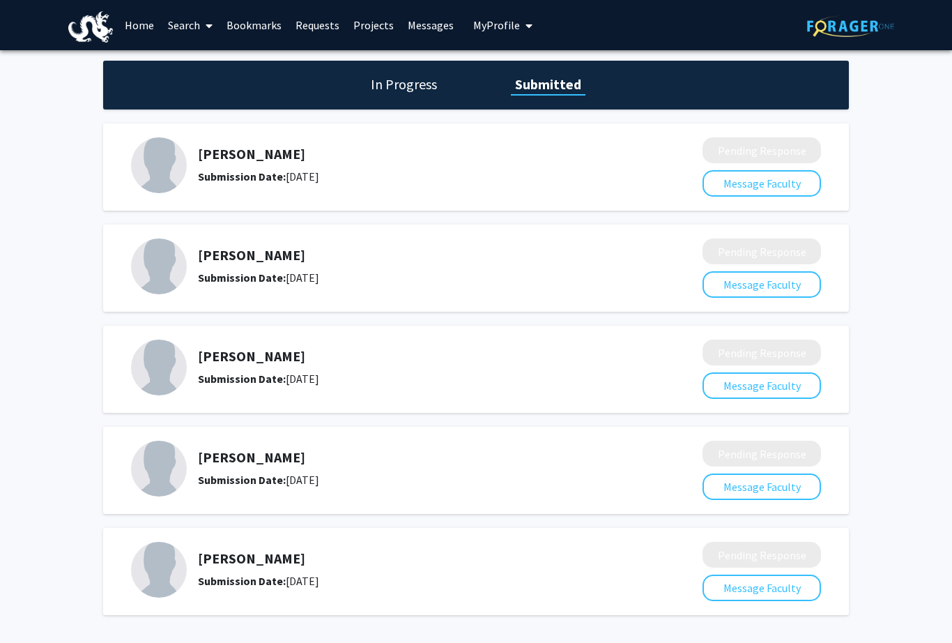
scroll to position [705, 0]
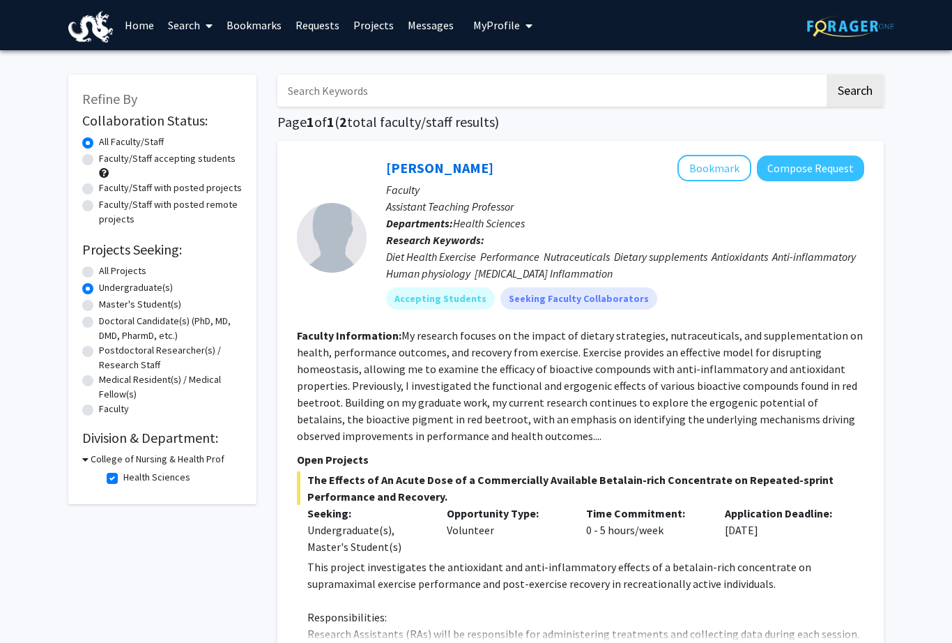
click at [147, 463] on h3 "College of Nursing & Health Prof" at bounding box center [158, 459] width 134 height 15
click at [175, 461] on h3 "College of Nursing & Health Prof" at bounding box center [155, 459] width 134 height 15
click at [141, 23] on link "Home" at bounding box center [139, 25] width 43 height 49
click at [194, 446] on div "Collaboration Status: Collaboration Status All Faculty/Staff Collaboration Stat…" at bounding box center [162, 299] width 160 height 381
click at [176, 459] on h3 "College of Nursing & Health Prof" at bounding box center [158, 459] width 134 height 15
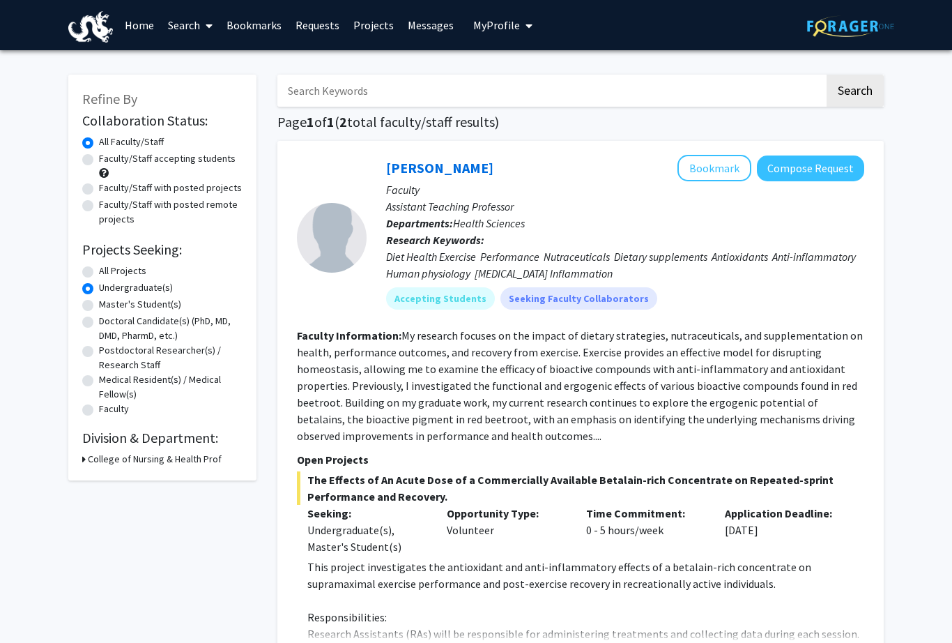
click at [143, 457] on h3 "College of Nursing & Health Prof" at bounding box center [155, 459] width 134 height 15
click at [123, 477] on label "Health Sciences" at bounding box center [156, 477] width 67 height 15
click at [123, 477] on input "Health Sciences" at bounding box center [127, 474] width 9 height 9
checkbox input "false"
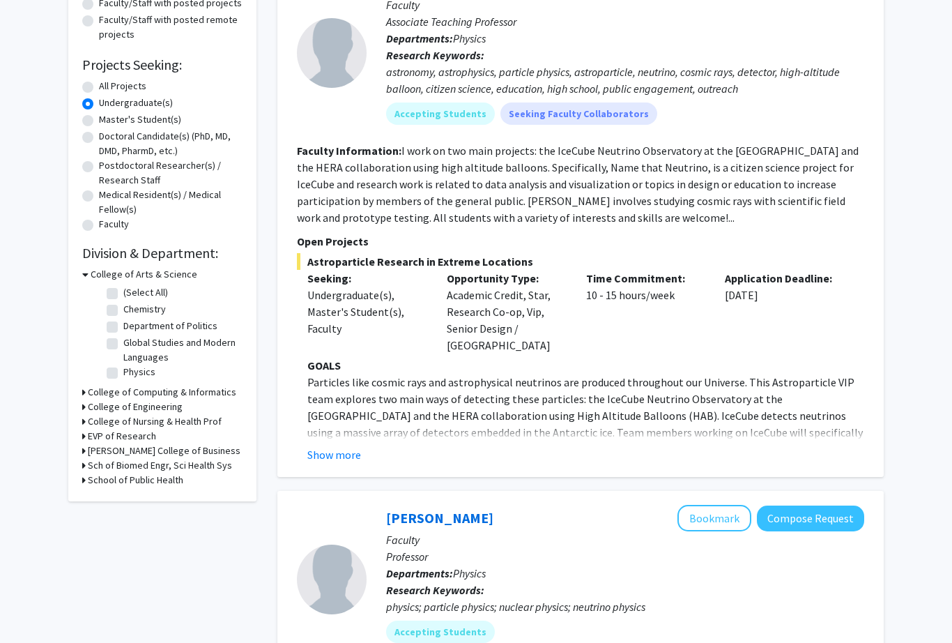
scroll to position [185, 0]
click at [197, 425] on h3 "College of Nursing & Health Prof" at bounding box center [155, 421] width 134 height 15
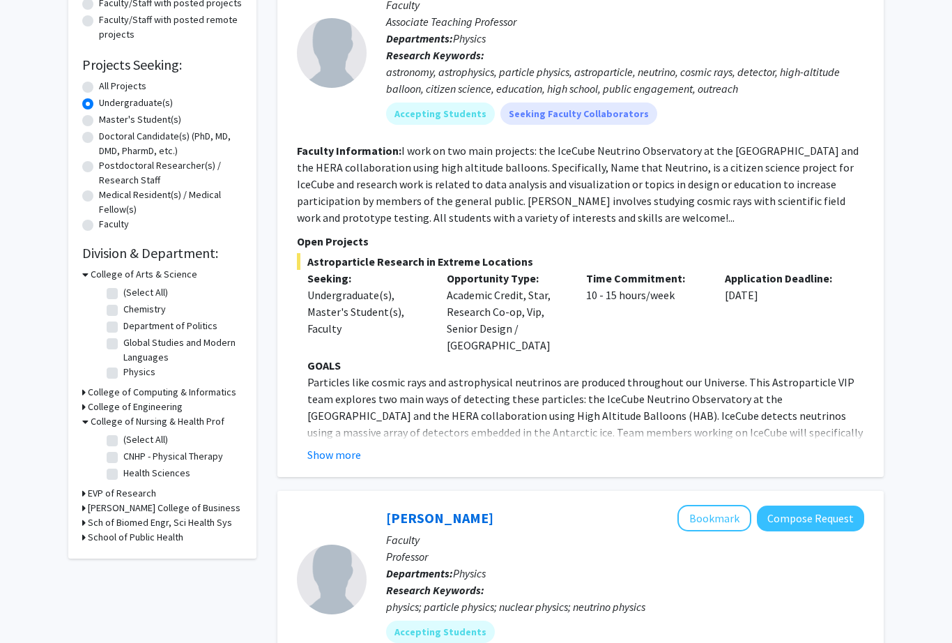
click at [123, 458] on label "CNHP - Physical Therapy" at bounding box center [173, 456] width 100 height 15
click at [123, 458] on input "CNHP - Physical Therapy" at bounding box center [127, 453] width 9 height 9
checkbox input "true"
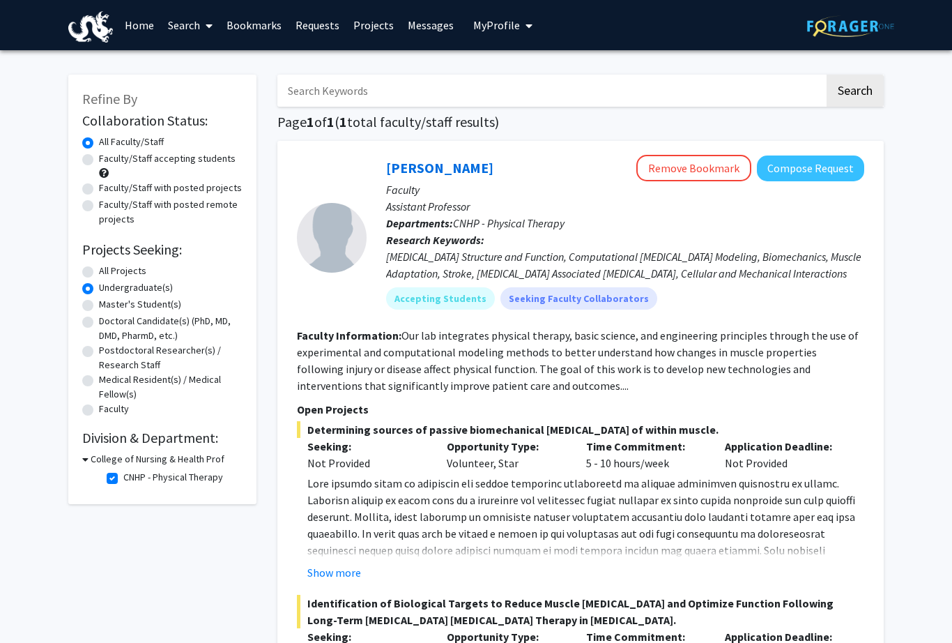
click at [273, 627] on div "Search Page 1 of 1 ( 1 total faculty/staff results) [PERSON_NAME] Remove Bookma…" at bounding box center [580, 586] width 627 height 1051
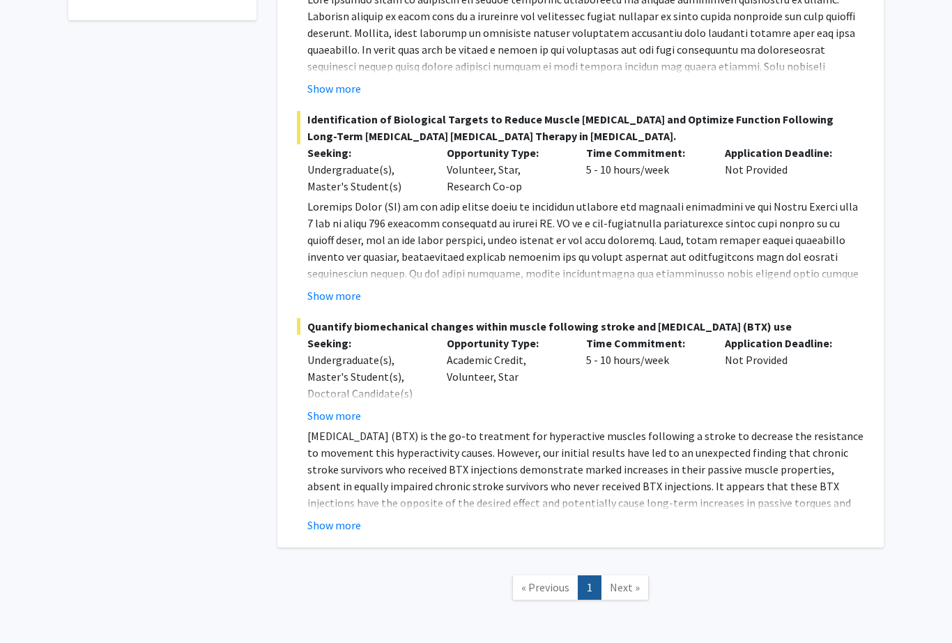
scroll to position [486, 0]
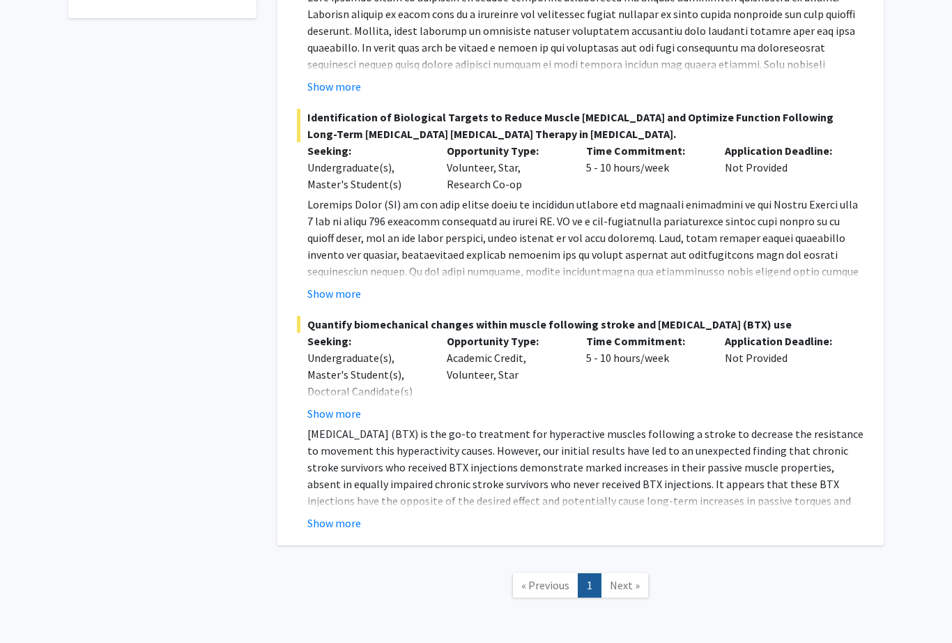
click at [349, 521] on button "Show more" at bounding box center [334, 522] width 54 height 17
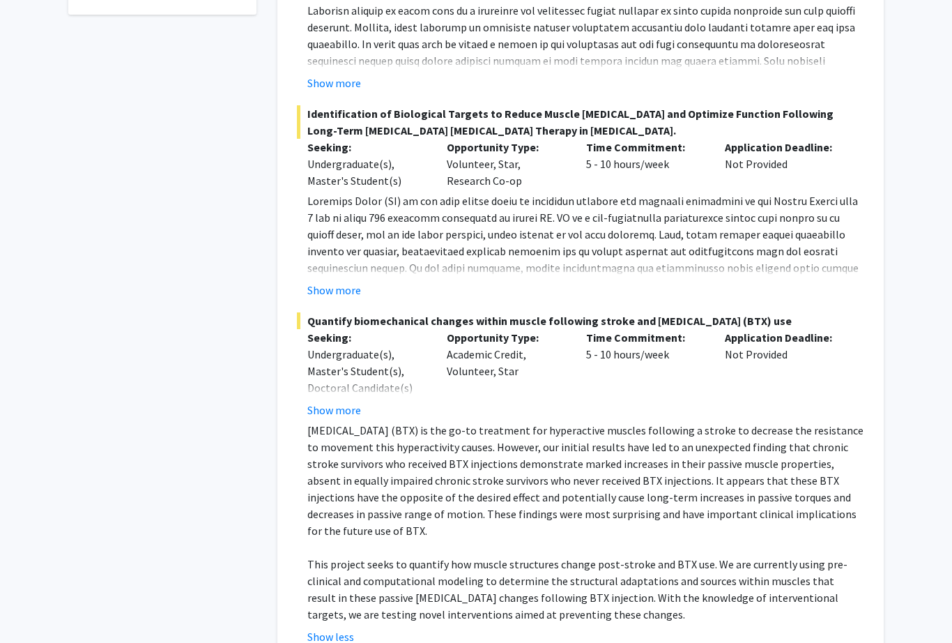
click at [344, 406] on button "Show more" at bounding box center [334, 410] width 54 height 17
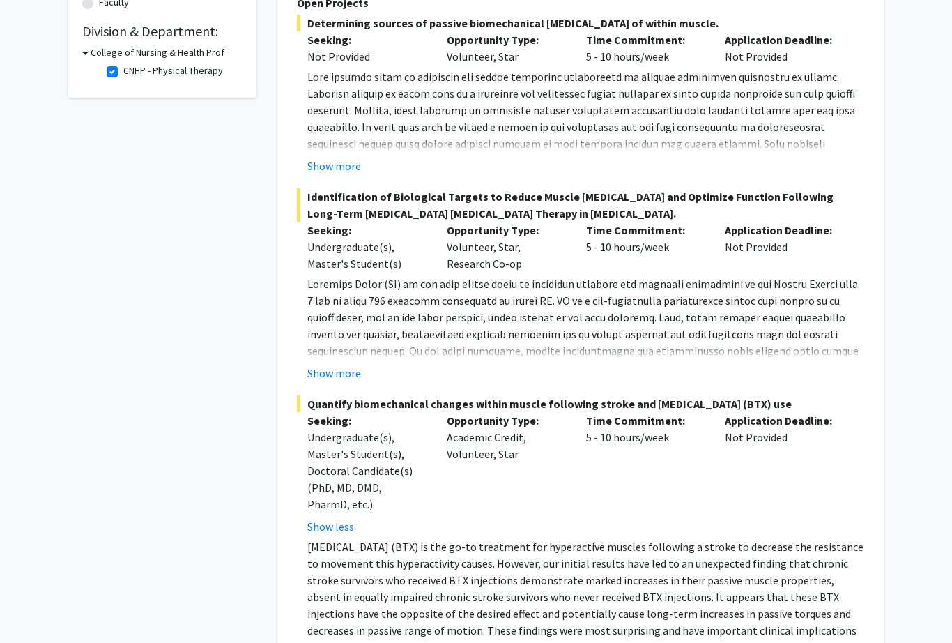
scroll to position [265, 0]
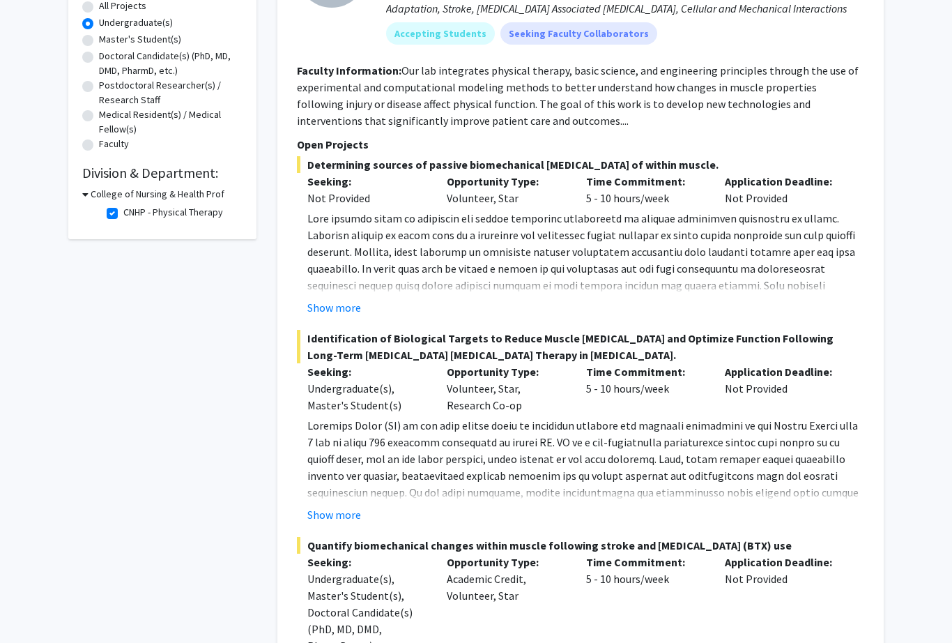
click at [345, 521] on button "Show more" at bounding box center [334, 514] width 54 height 17
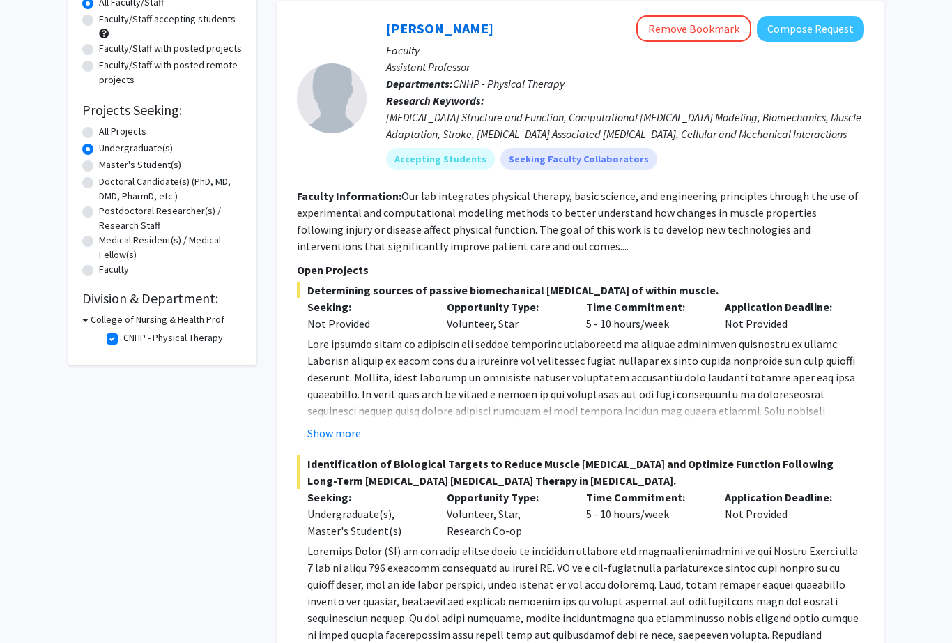
scroll to position [138, 0]
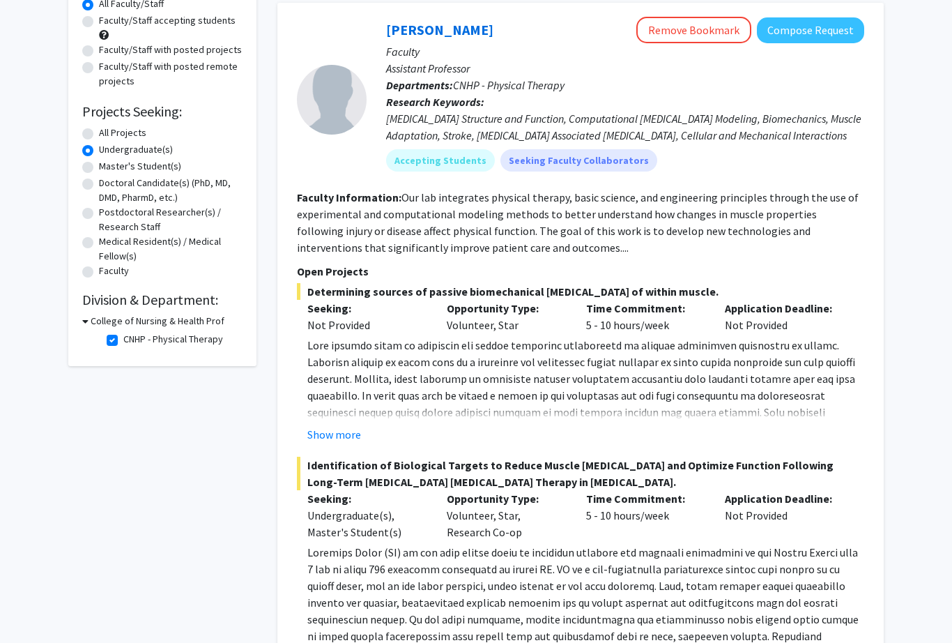
click at [358, 436] on button "Show more" at bounding box center [334, 434] width 54 height 17
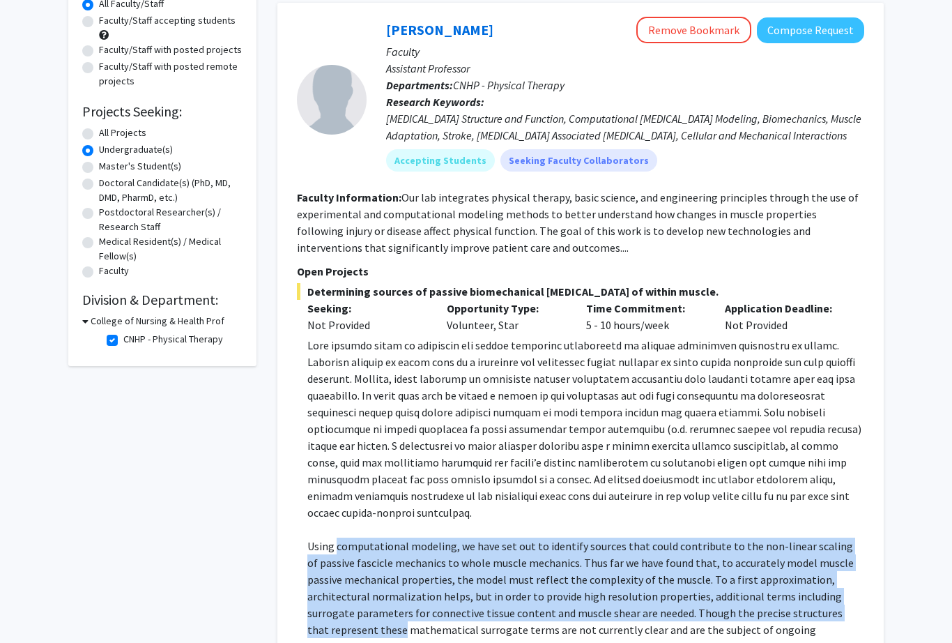
click at [449, 438] on p at bounding box center [585, 429] width 557 height 184
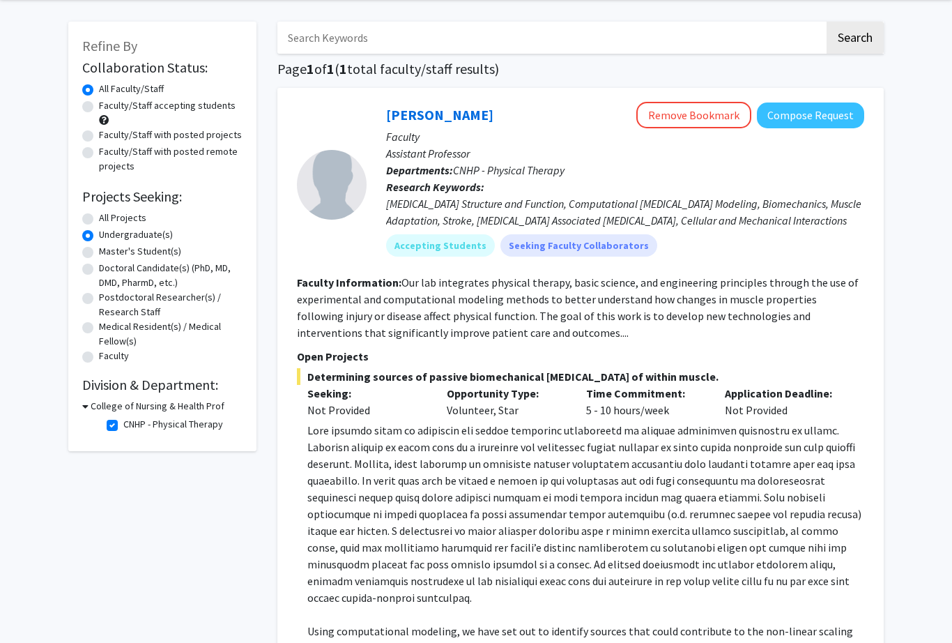
scroll to position [0, 0]
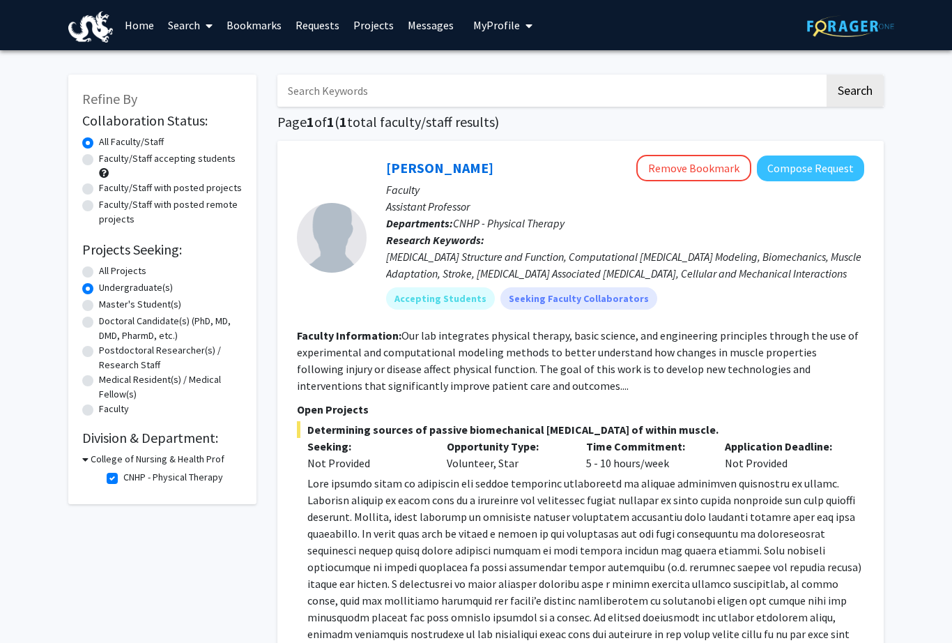
click at [823, 166] on button "Compose Request" at bounding box center [810, 168] width 107 height 26
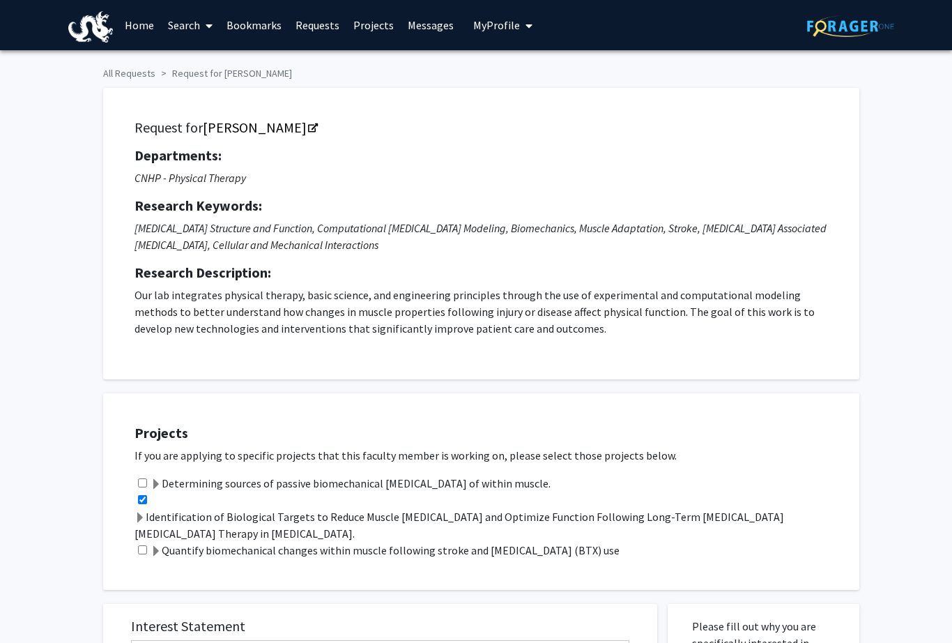
checkbox input "true"
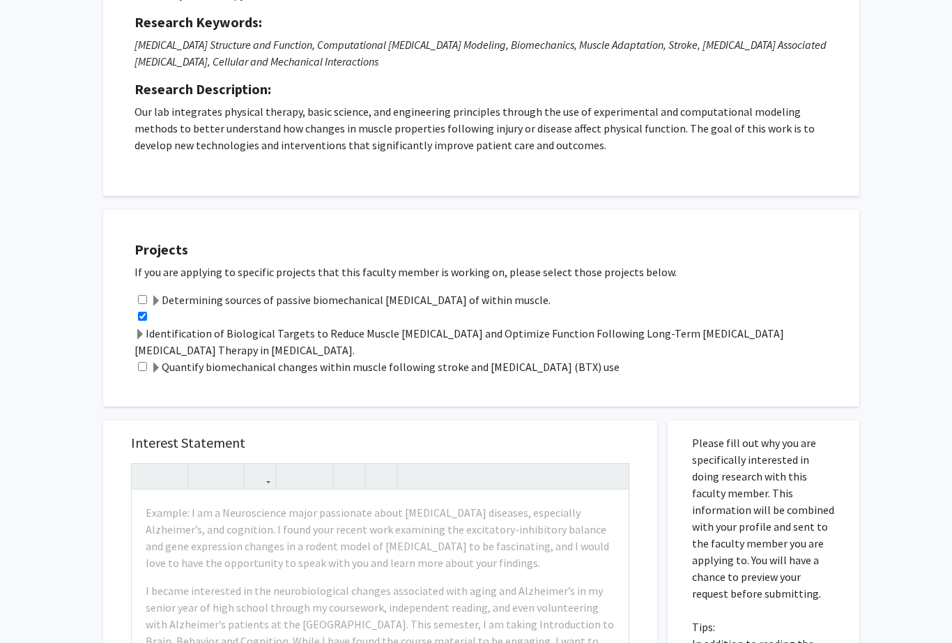
scroll to position [171, 0]
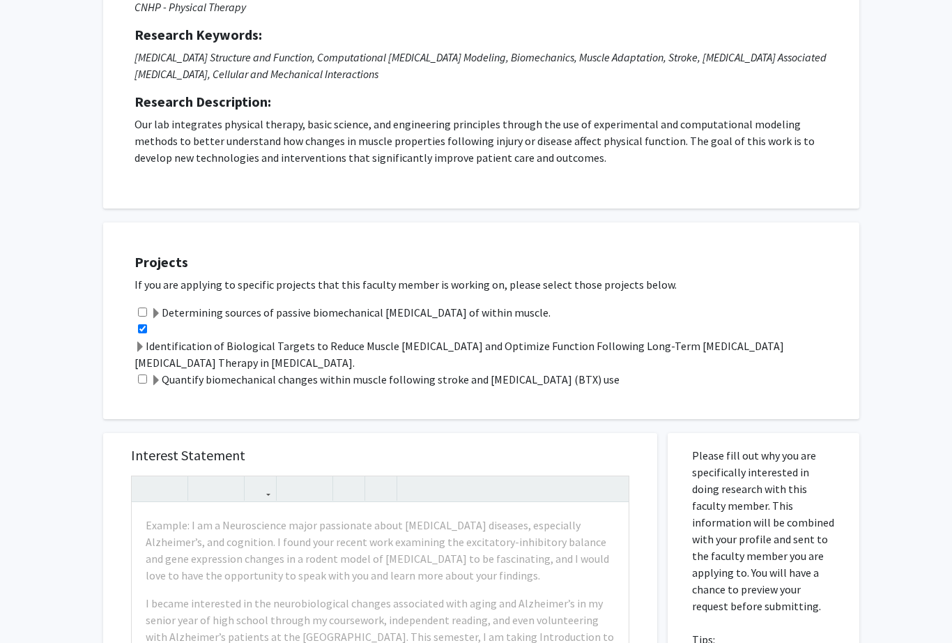
click at [160, 317] on span at bounding box center [156, 313] width 11 height 11
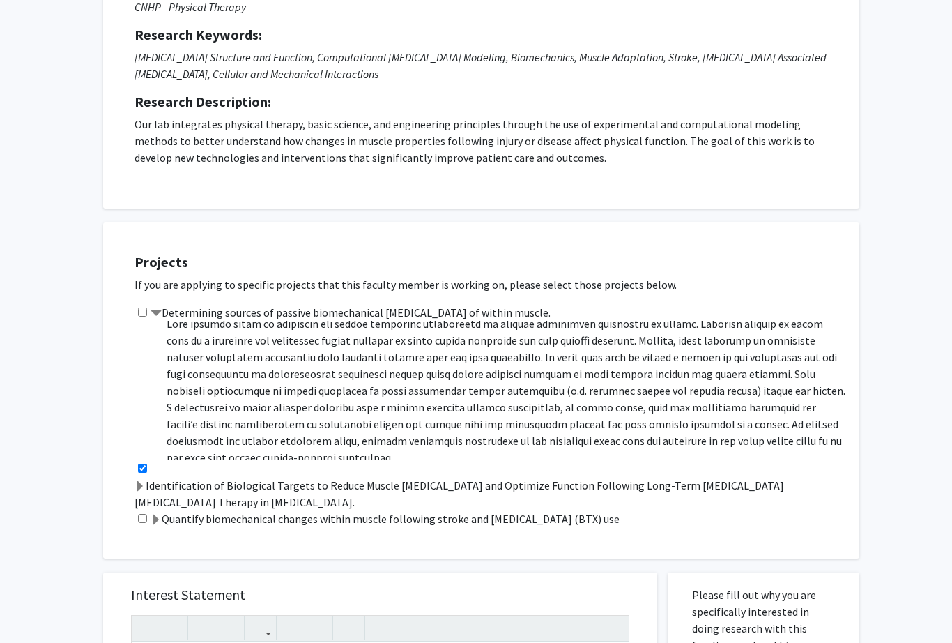
scroll to position [45, 0]
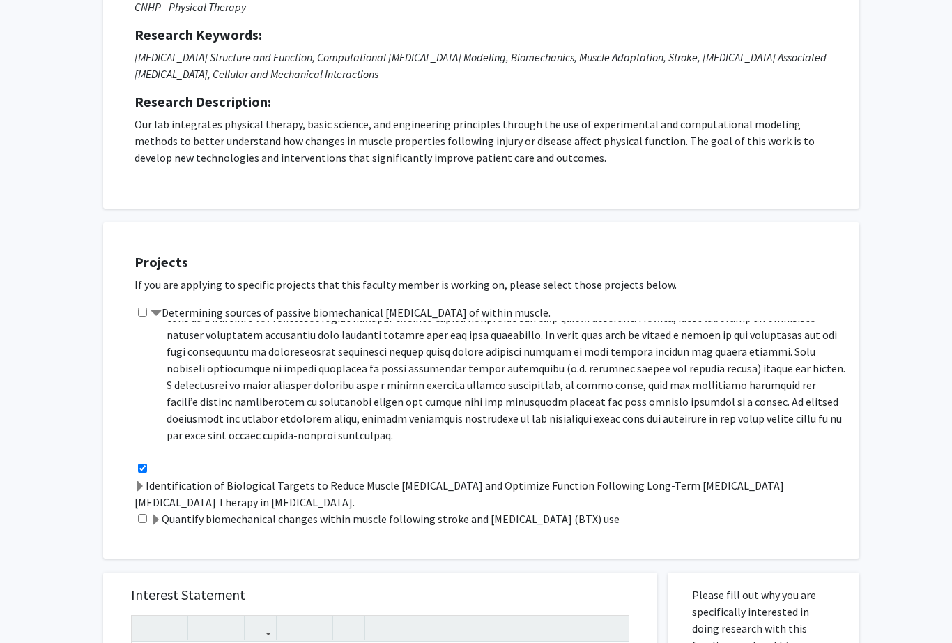
click at [192, 485] on label "Identification of Biological Targets to Reduce Muscle [MEDICAL_DATA] and Optimi…" at bounding box center [490, 493] width 711 height 33
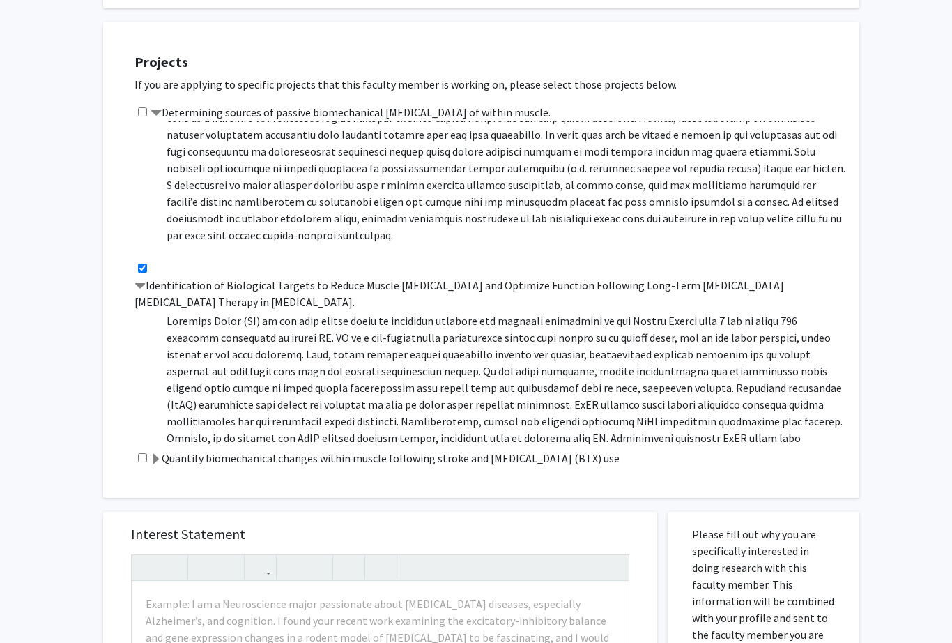
scroll to position [392, 0]
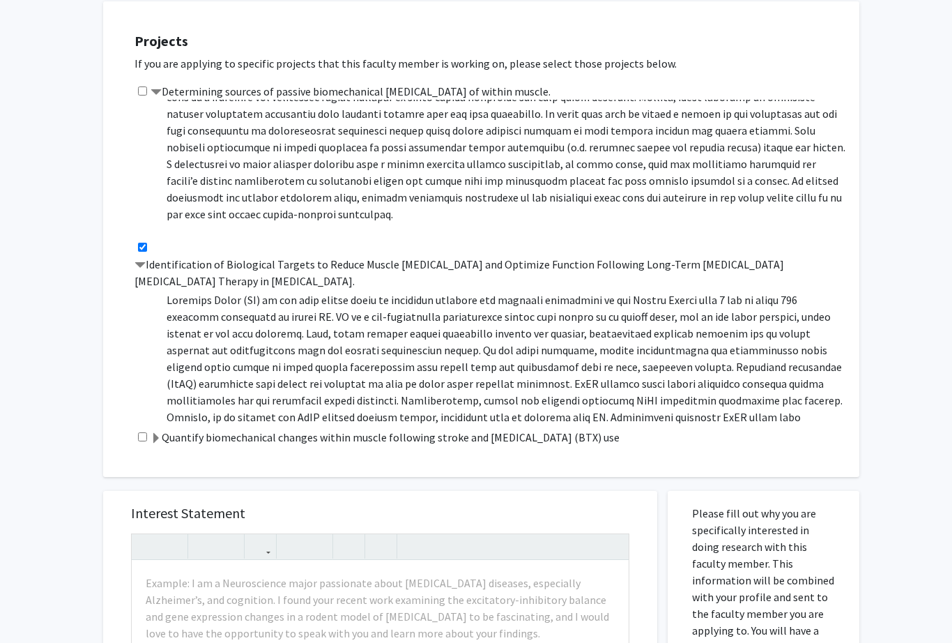
click at [194, 437] on label "Quantify biomechanical changes within muscle following stroke and [MEDICAL_DATA…" at bounding box center [385, 437] width 469 height 17
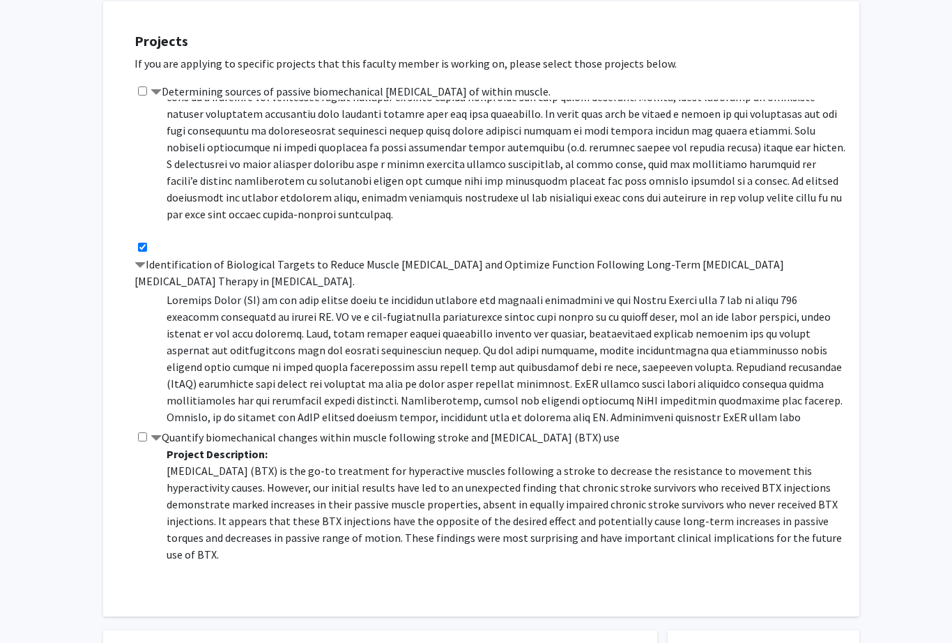
scroll to position [0, 0]
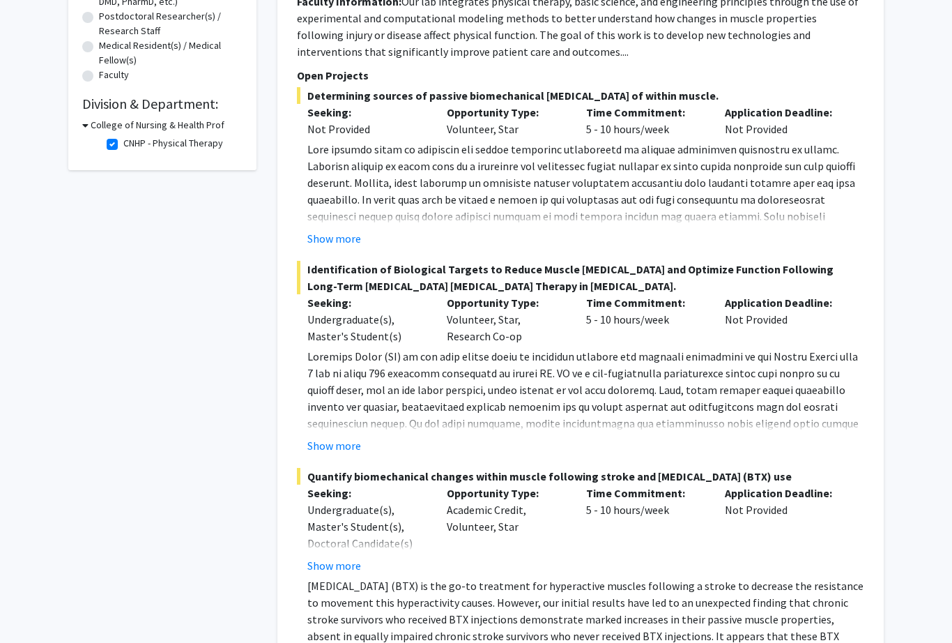
scroll to position [327, 0]
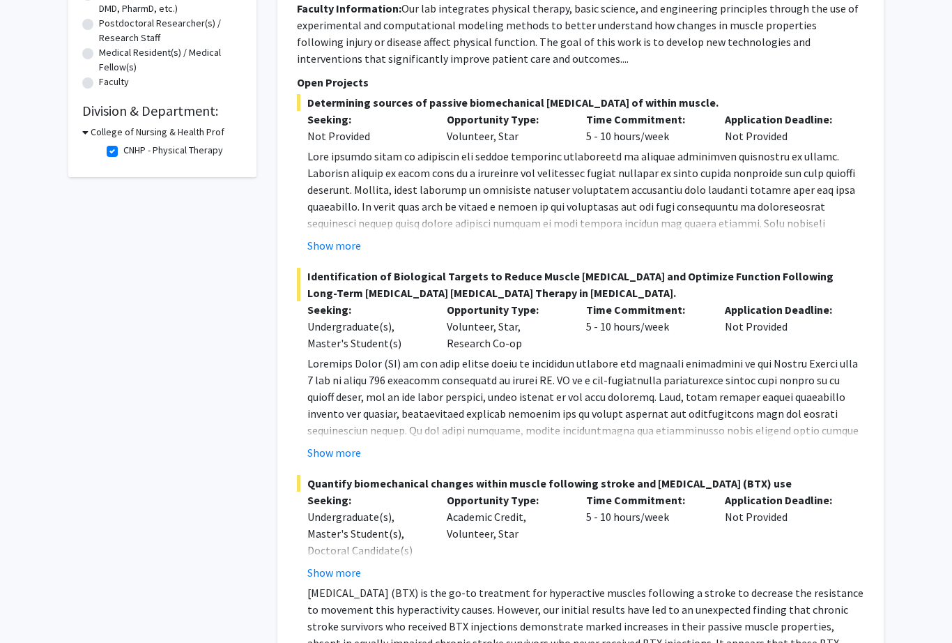
click at [371, 240] on div "Show more" at bounding box center [585, 245] width 557 height 17
click at [342, 251] on button "Show more" at bounding box center [334, 245] width 54 height 17
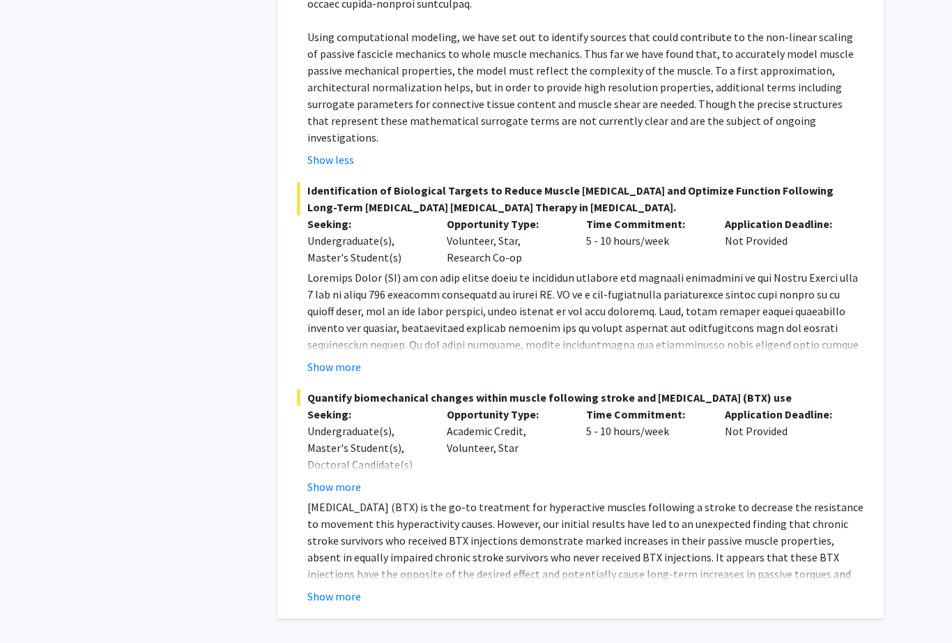
scroll to position [638, 0]
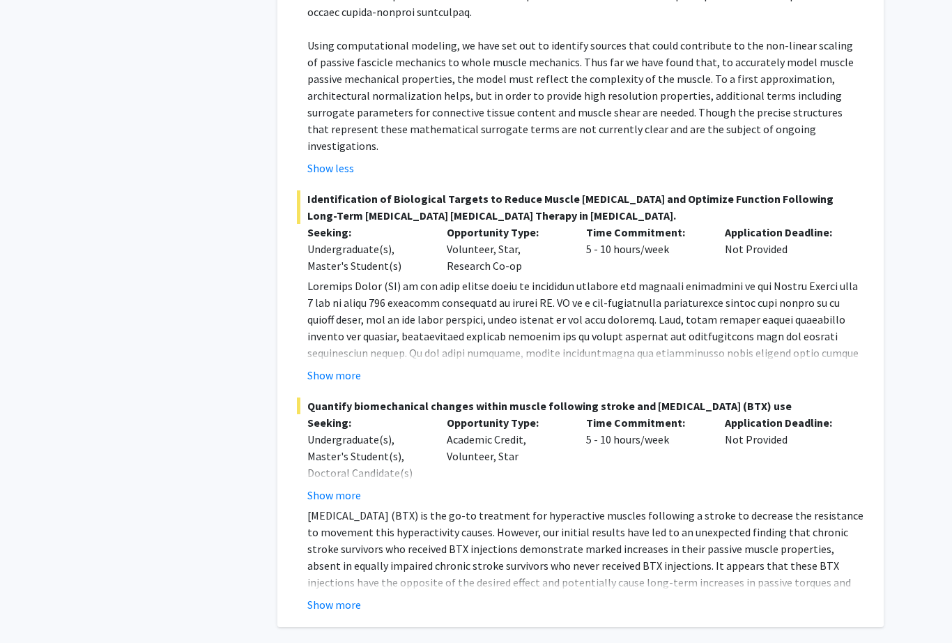
click at [349, 367] on button "Show more" at bounding box center [334, 375] width 54 height 17
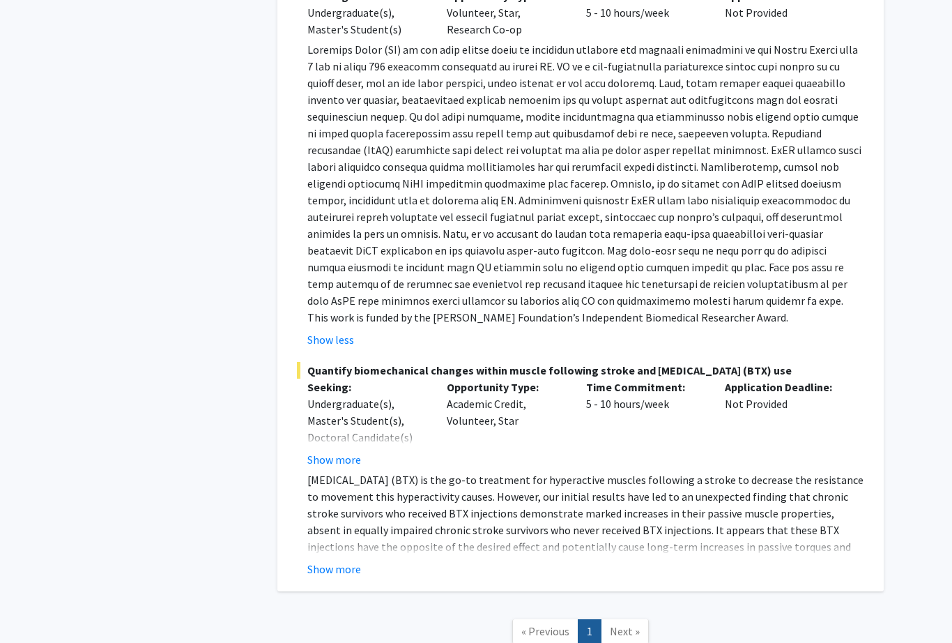
click at [342, 561] on button "Show more" at bounding box center [334, 569] width 54 height 17
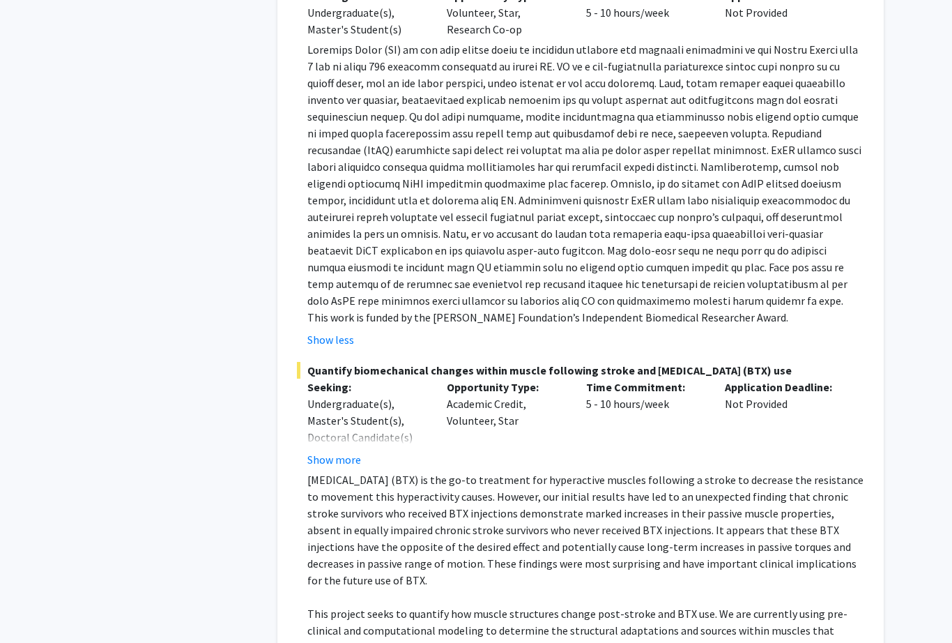
click at [352, 451] on button "Show more" at bounding box center [334, 459] width 54 height 17
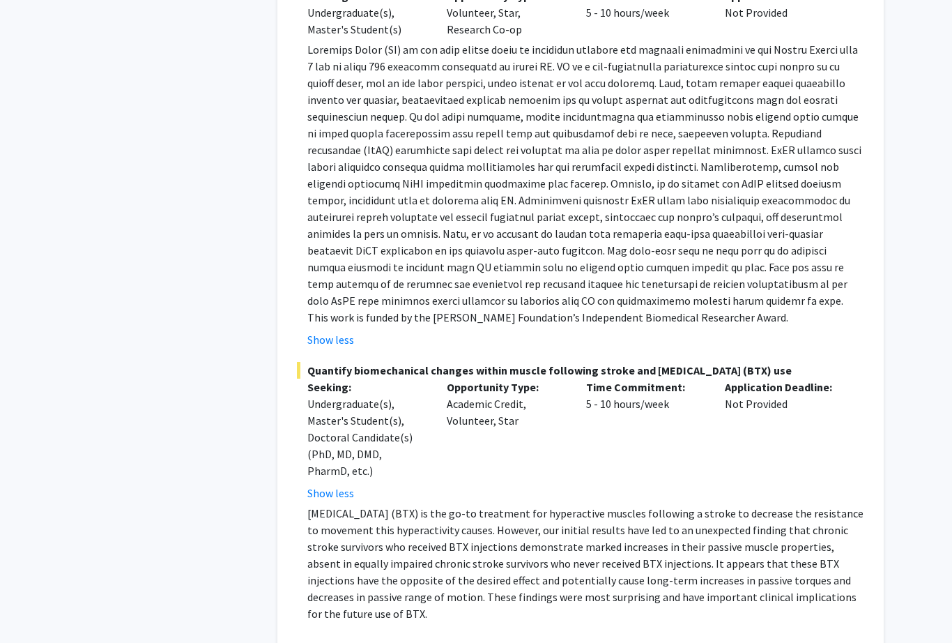
click at [343, 484] on button "Show less" at bounding box center [330, 492] width 47 height 17
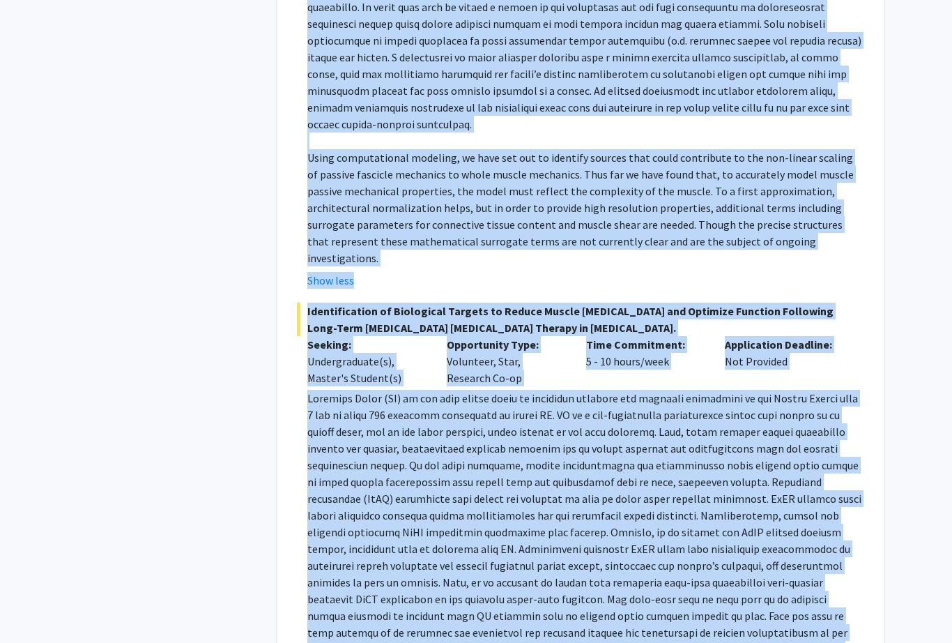
scroll to position [0, 0]
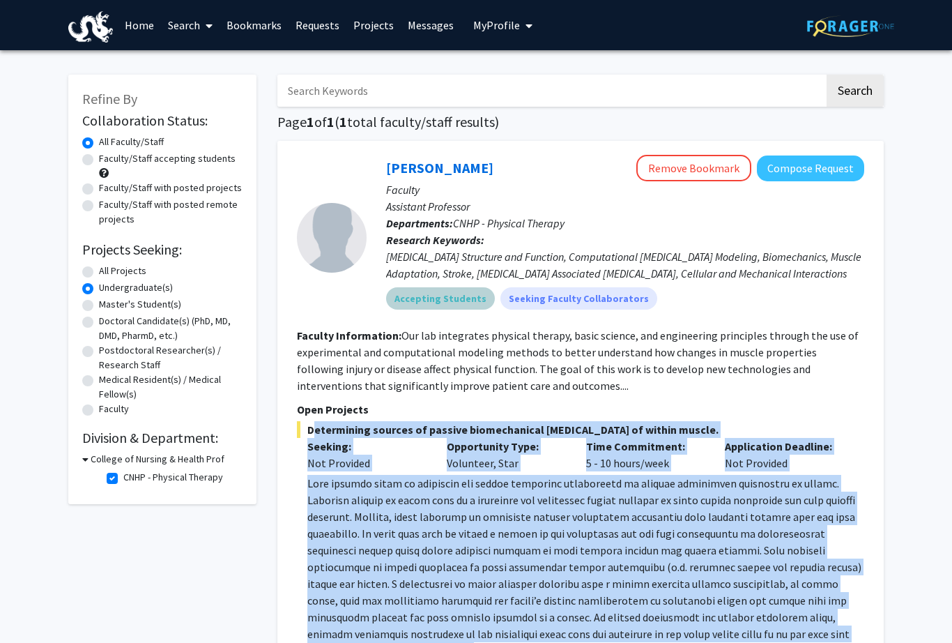
click at [788, 292] on div "Accepting Students Seeking Faculty Collaborators" at bounding box center [625, 298] width 484 height 28
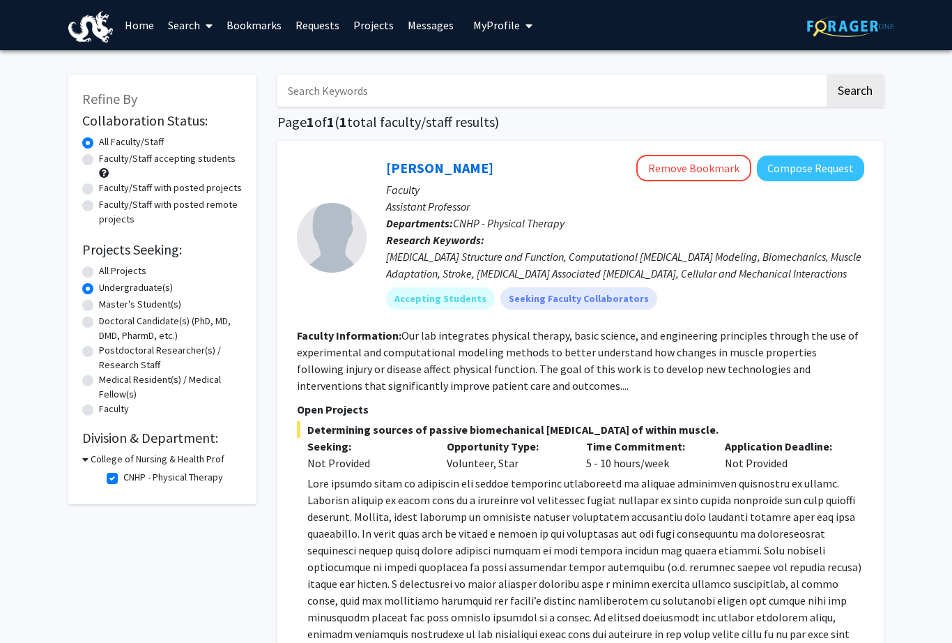
click at [818, 169] on button "Compose Request" at bounding box center [810, 168] width 107 height 26
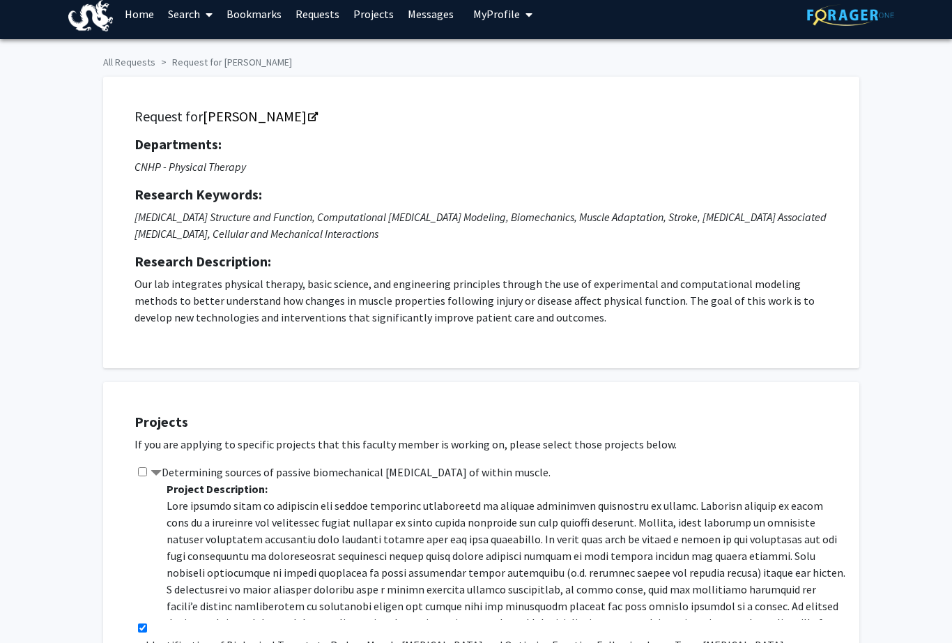
checkbox input "true"
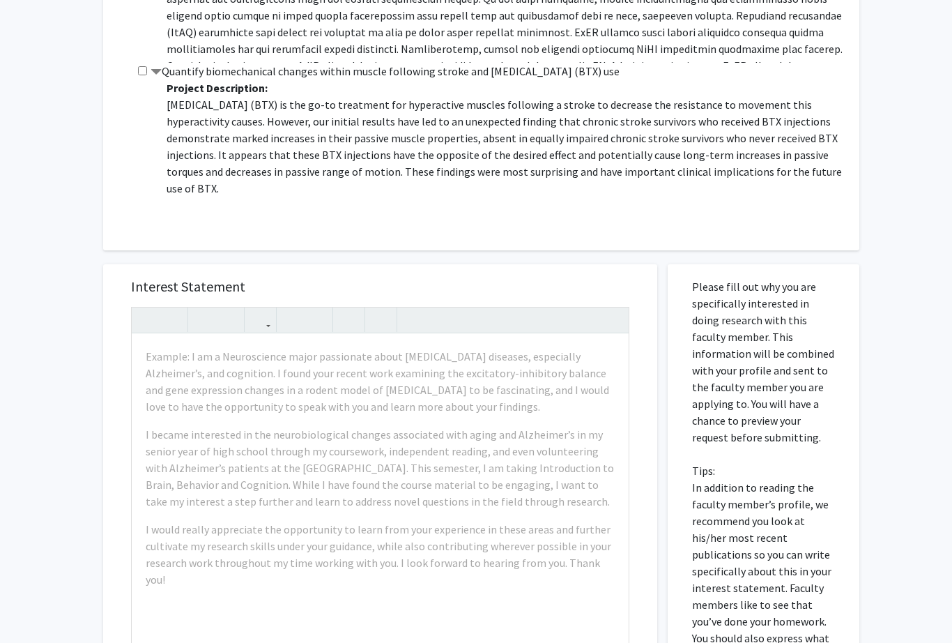
scroll to position [1023, 0]
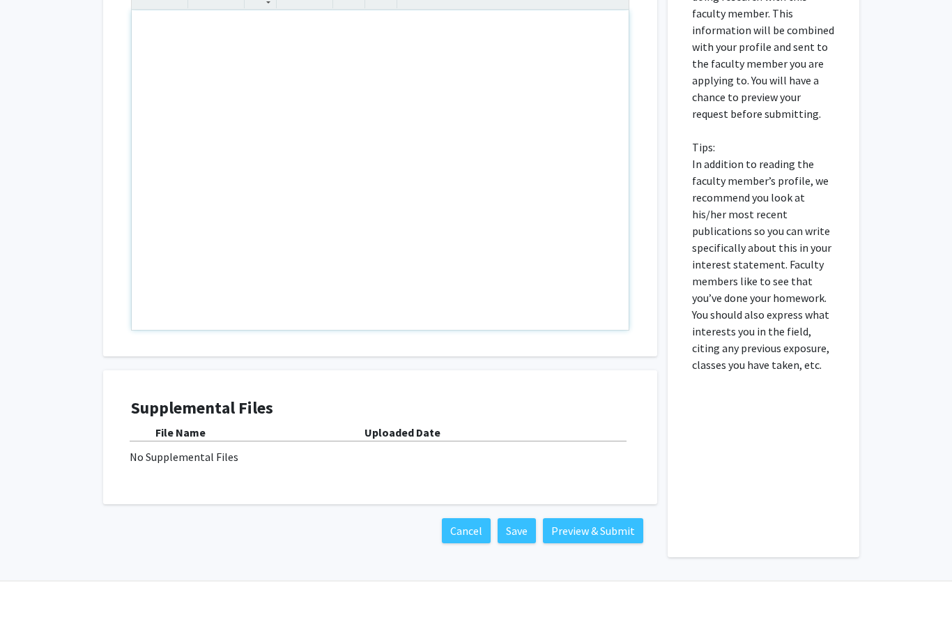
click at [171, 68] on div "Note to users with screen readers: Please press Alt+0 or Option+0 to deactivate…" at bounding box center [380, 227] width 497 height 319
click at [153, 68] on div "Note to users with screen readers: Please press Alt+0 or Option+0 to deactivate…" at bounding box center [380, 227] width 497 height 319
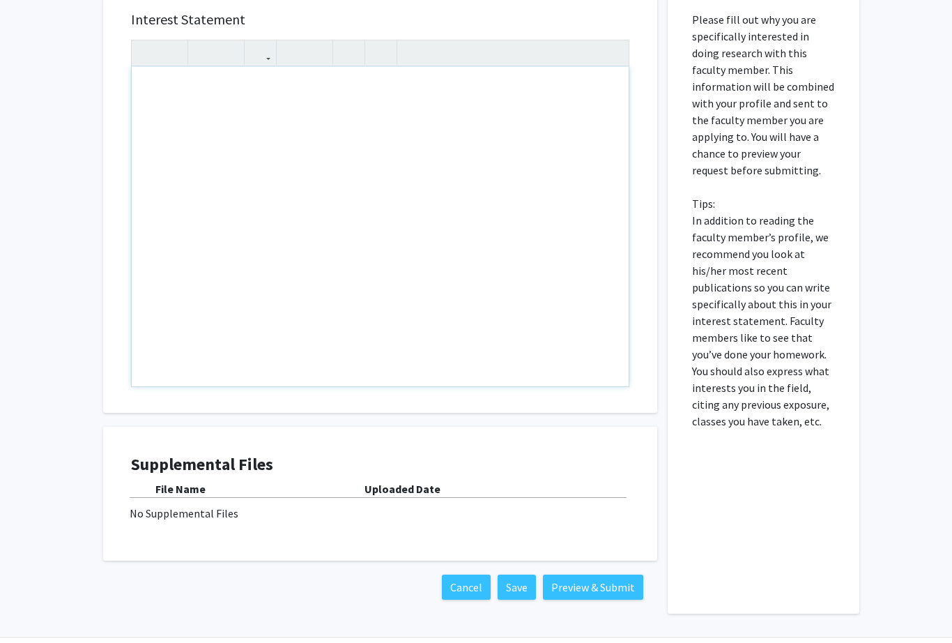
click at [149, 84] on div "Note to users with screen readers: Please press Alt+0 or Option+0 to deactivate…" at bounding box center [380, 227] width 497 height 319
click at [148, 85] on div "Note to users with screen readers: Please press Alt+0 or Option+0 to deactivate…" at bounding box center [380, 227] width 497 height 319
paste div "Note to users with screen readers: Please press Alt+0 or Option+0 to deactivate…"
type textarea "<l>I do s Ametconse adipi elitseddoe tempo incididuntutl etd magnaaliqu eni adm…"
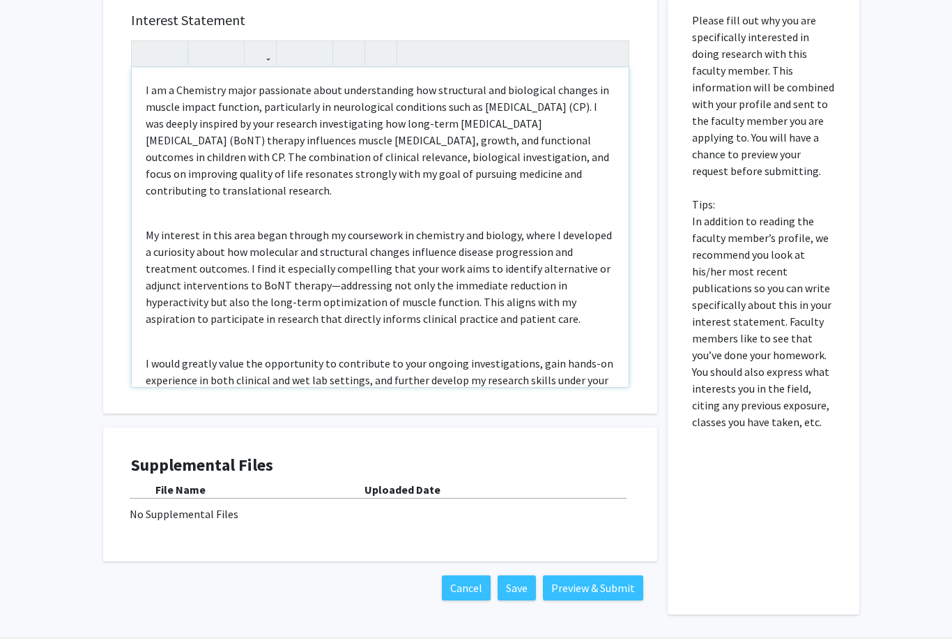
click at [297, 268] on p "My interest in this area began through my coursework in chemistry and biology, …" at bounding box center [380, 277] width 469 height 100
type textarea "<p>I am a Chemistry major passionate about understanding how structural and bio…"
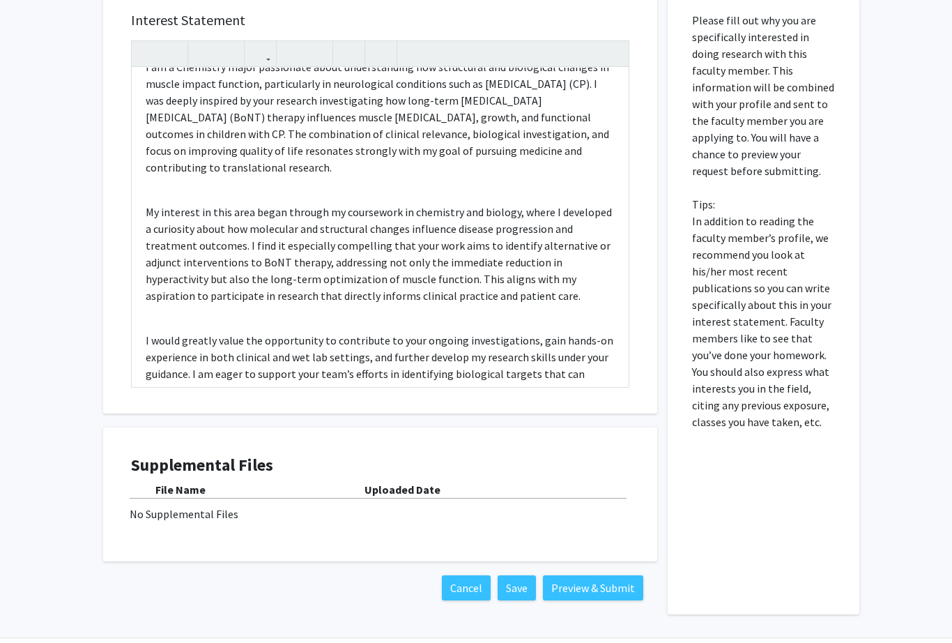
scroll to position [22, 0]
click at [606, 590] on button "Preview & Submit" at bounding box center [593, 587] width 100 height 25
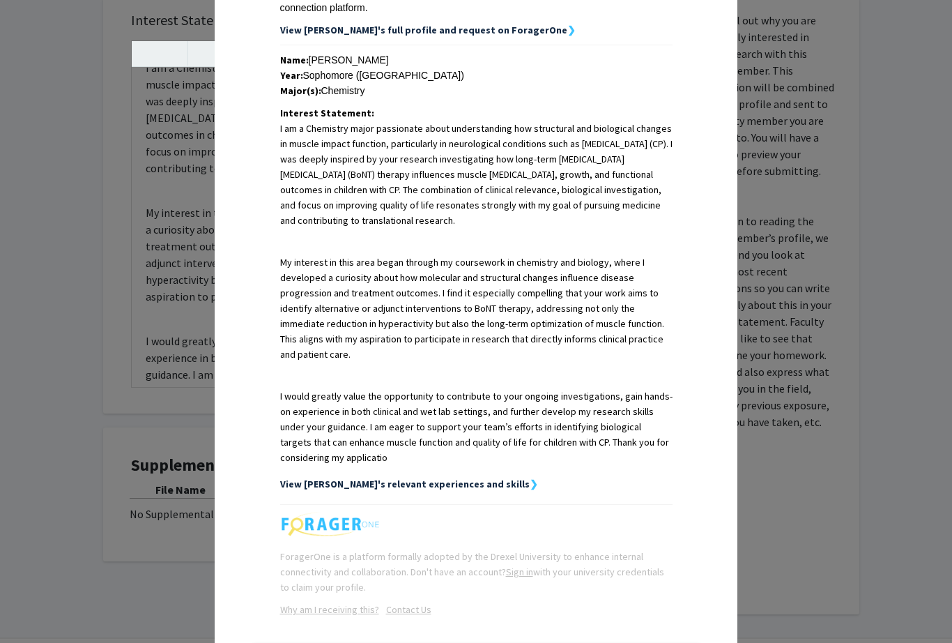
scroll to position [276, 0]
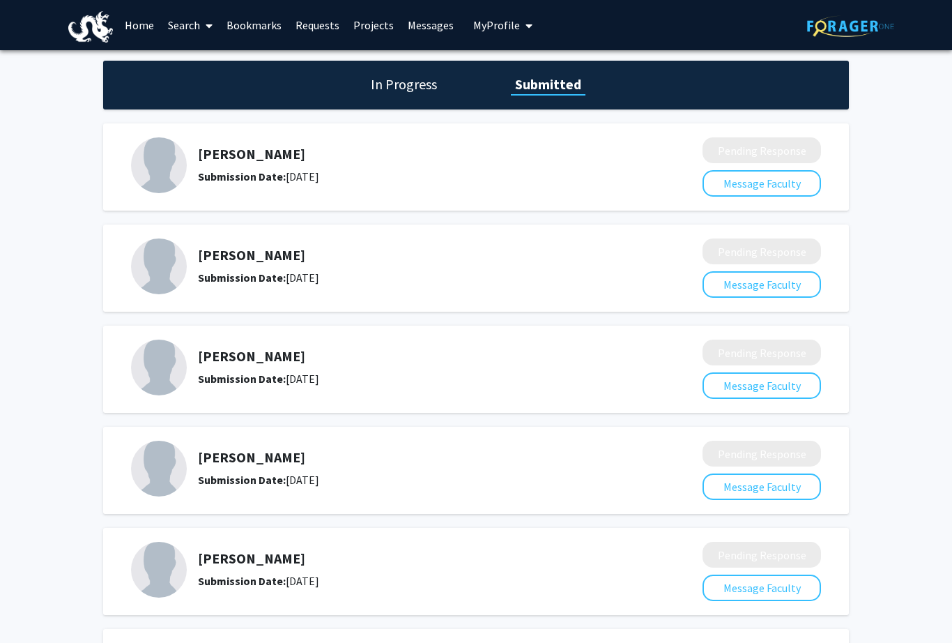
scroll to position [944, 0]
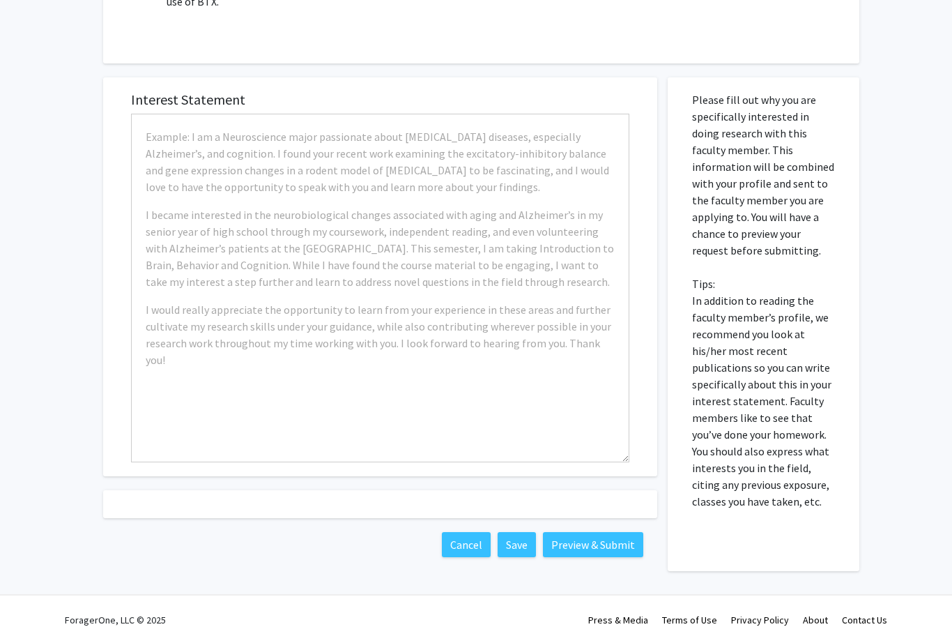
checkbox input "true"
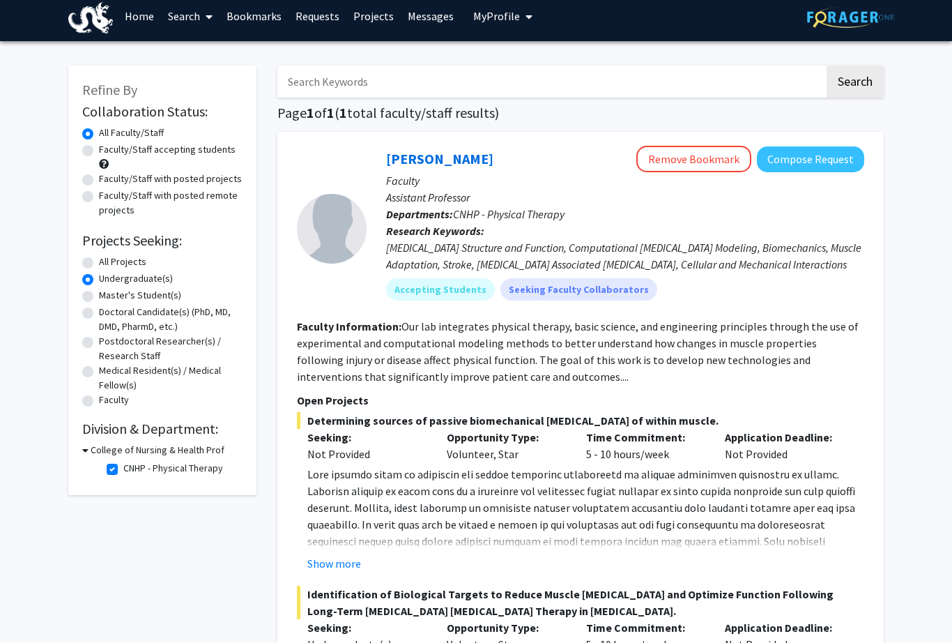
scroll to position [46, 0]
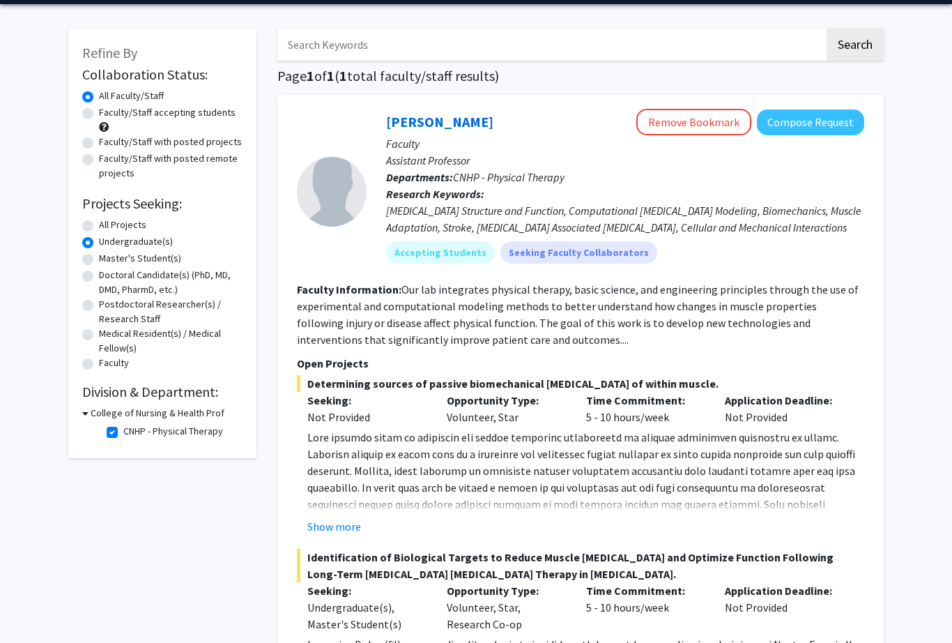
click at [123, 432] on label "CNHP - Physical Therapy" at bounding box center [173, 431] width 100 height 15
click at [123, 432] on input "CNHP - Physical Therapy" at bounding box center [127, 428] width 9 height 9
checkbox input "false"
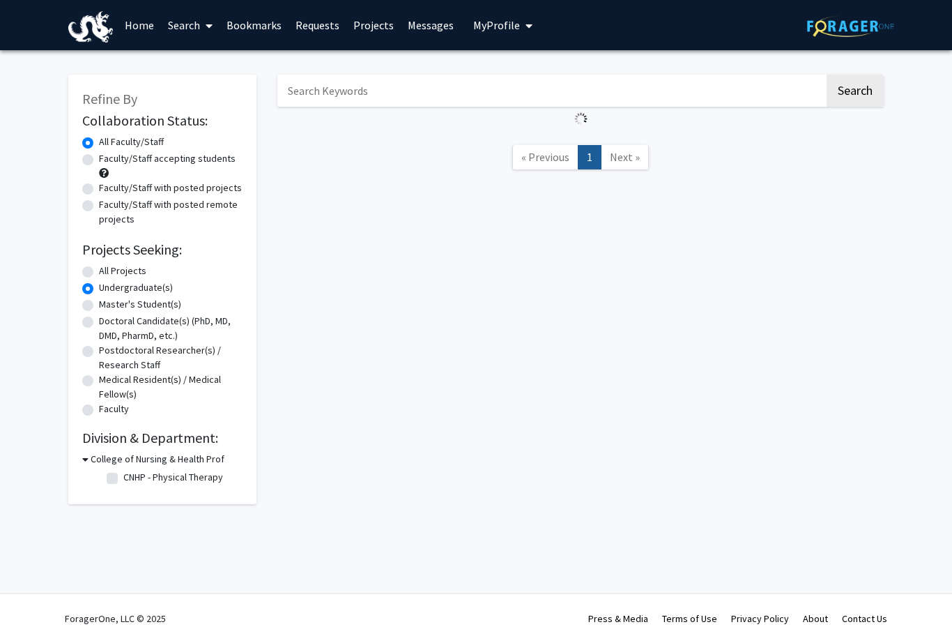
click at [119, 392] on label "Medical Resident(s) / Medical Fellow(s)" at bounding box center [171, 386] width 144 height 29
click at [108, 381] on input "Medical Resident(s) / Medical Fellow(s)" at bounding box center [103, 376] width 9 height 9
radio input "true"
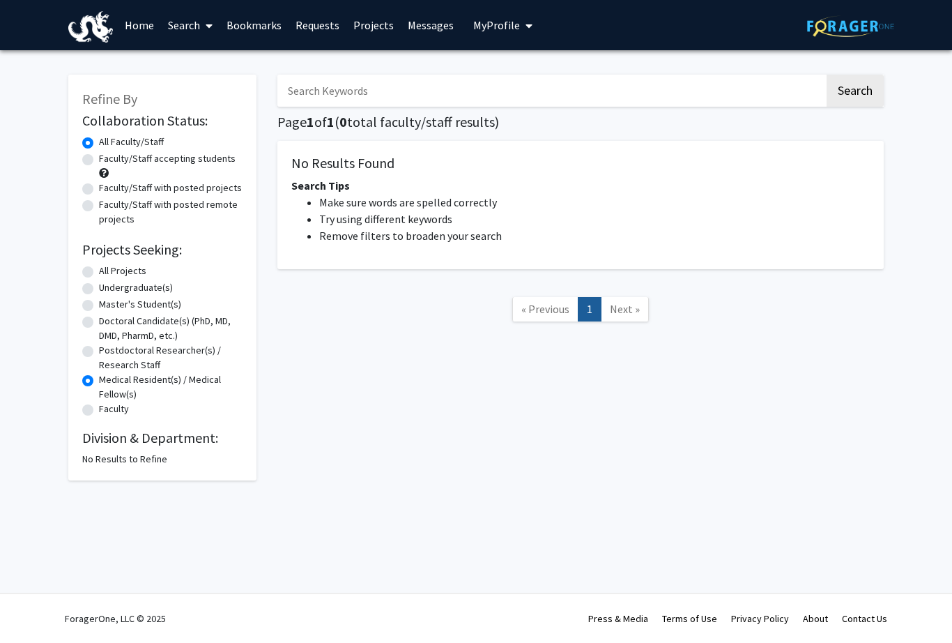
click at [132, 462] on div "No Results to Refine" at bounding box center [162, 459] width 160 height 15
click at [99, 292] on label "Undergraduate(s)" at bounding box center [136, 287] width 74 height 15
click at [99, 289] on input "Undergraduate(s)" at bounding box center [103, 284] width 9 height 9
radio input "true"
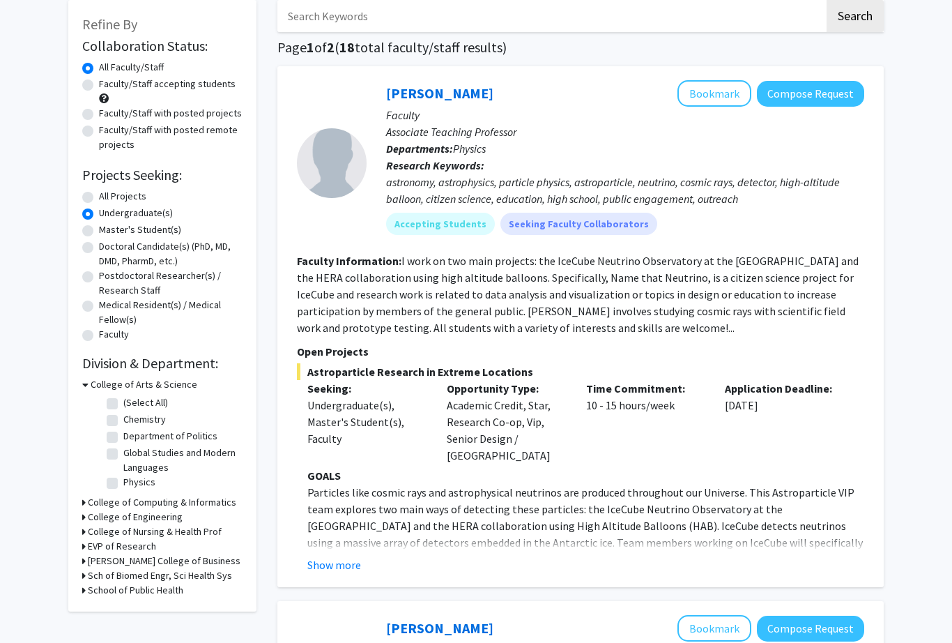
scroll to position [78, 0]
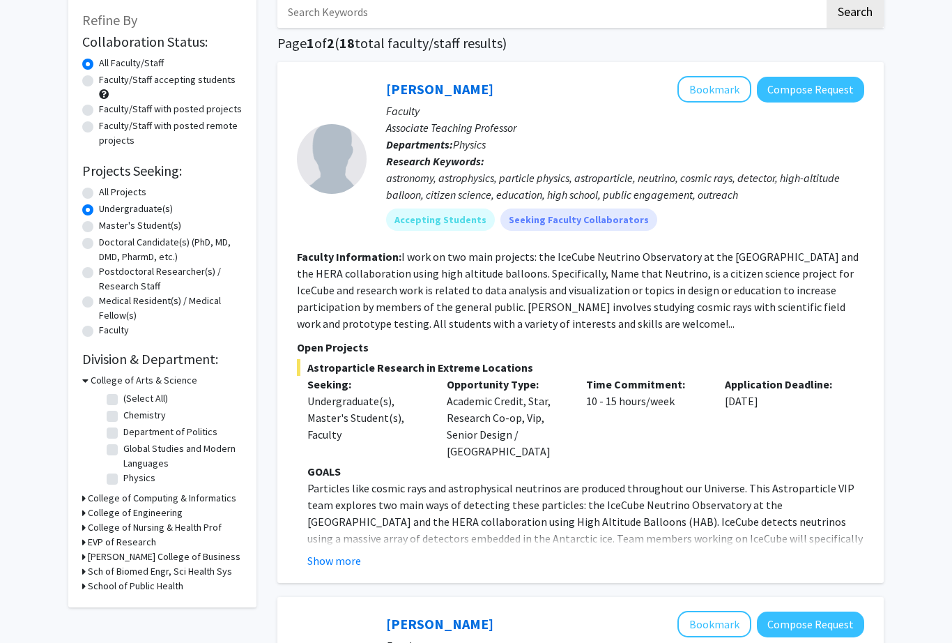
click at [174, 579] on h3 "School of Public Health" at bounding box center [135, 586] width 95 height 15
click at [202, 568] on h3 "Sch of Biomed Engr, Sci Health Sys" at bounding box center [160, 571] width 144 height 15
click at [123, 592] on label "School of Biomedical Engineering" at bounding box center [181, 596] width 116 height 29
click at [123, 591] on input "School of Biomedical Engineering" at bounding box center [127, 586] width 9 height 9
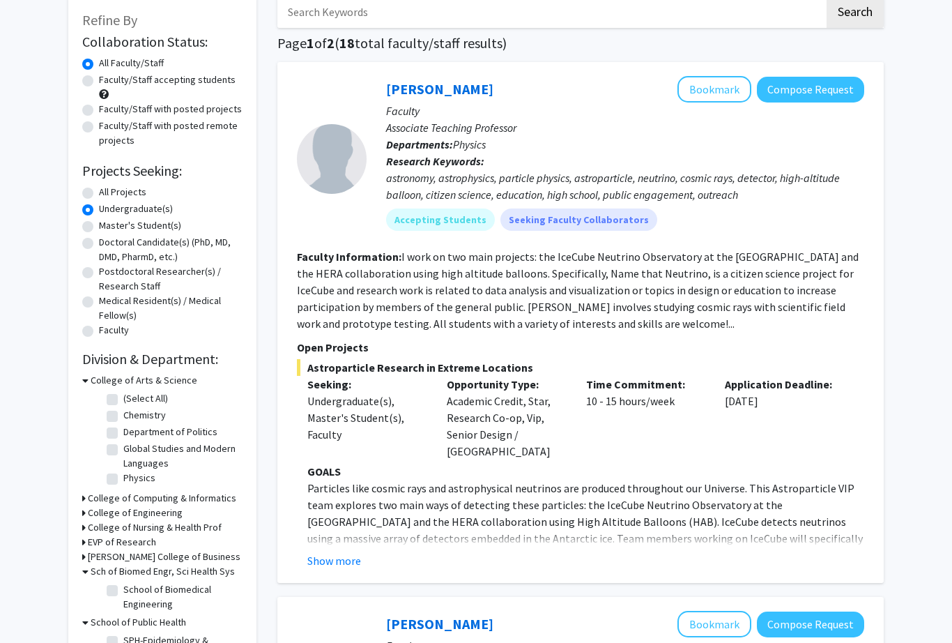
checkbox input "true"
